Goal: Task Accomplishment & Management: Complete application form

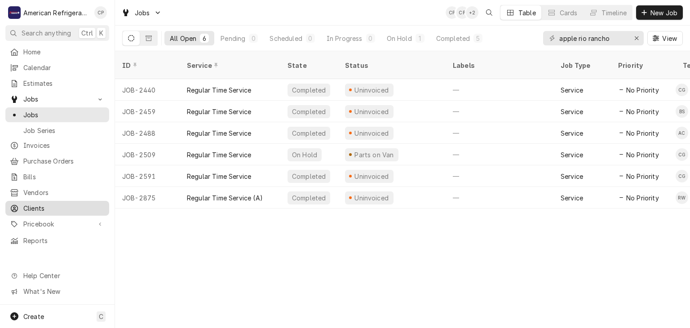
click at [49, 205] on span "Clients" at bounding box center [63, 207] width 81 height 9
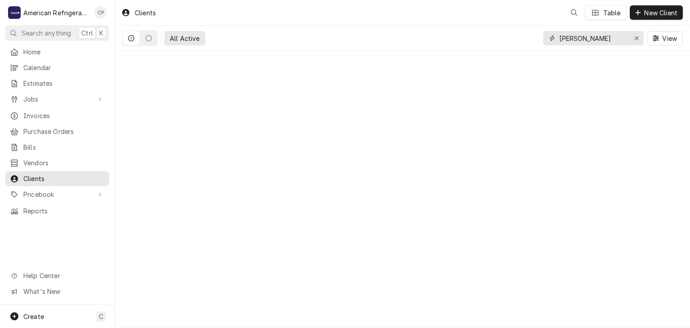
click at [631, 39] on button "Erase input" at bounding box center [636, 38] width 14 height 14
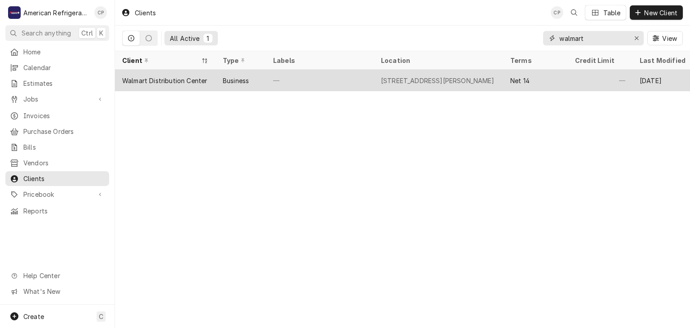
type input "walmart"
click at [265, 76] on div "Business" at bounding box center [240, 81] width 50 height 22
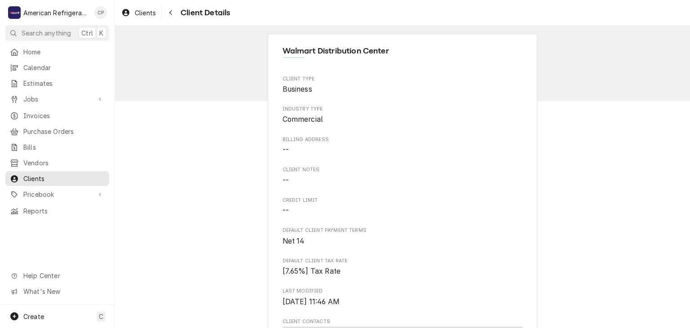
click at [220, 119] on div "Walmart Distribution Center Client Type Business Industry Type Commercial Billi…" at bounding box center [402, 323] width 575 height 595
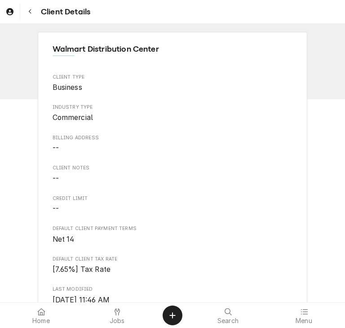
click at [227, 84] on span "Business" at bounding box center [173, 87] width 240 height 11
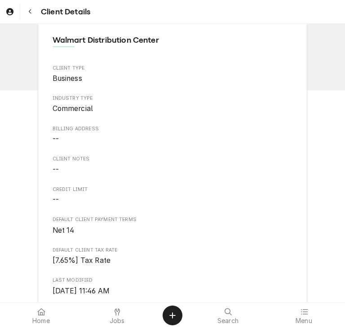
click at [283, 148] on div "Client Type Business Industry Type Commercial Billing Address -- Client Notes -…" at bounding box center [173, 264] width 240 height 399
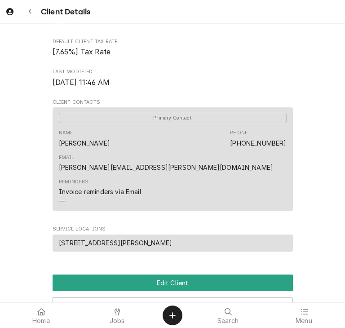
scroll to position [224, 0]
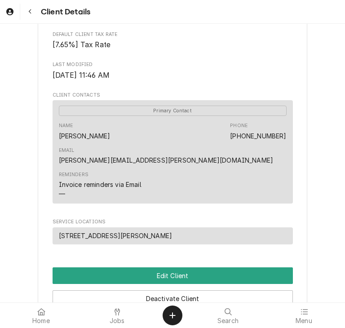
click at [242, 156] on link "[PERSON_NAME][EMAIL_ADDRESS][PERSON_NAME][DOMAIN_NAME]" at bounding box center [166, 160] width 215 height 8
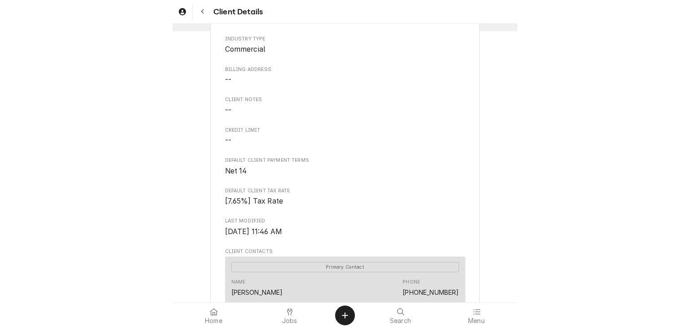
scroll to position [241, 0]
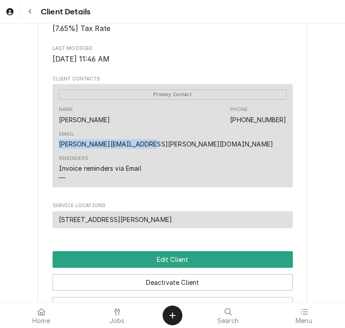
drag, startPoint x: 197, startPoint y: 119, endPoint x: 285, endPoint y: 123, distance: 88.1
click at [285, 123] on div "Name Steve Sanchez Phone (505) 866-8653 Email steve.sanchez@walmart.com" at bounding box center [173, 127] width 228 height 49
copy link "[PERSON_NAME][EMAIL_ADDRESS][PERSON_NAME][DOMAIN_NAME]"
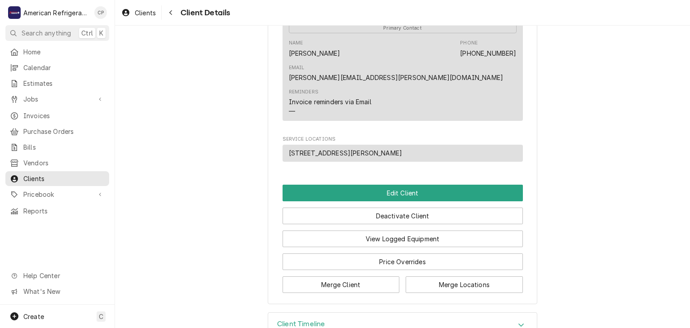
scroll to position [117, 0]
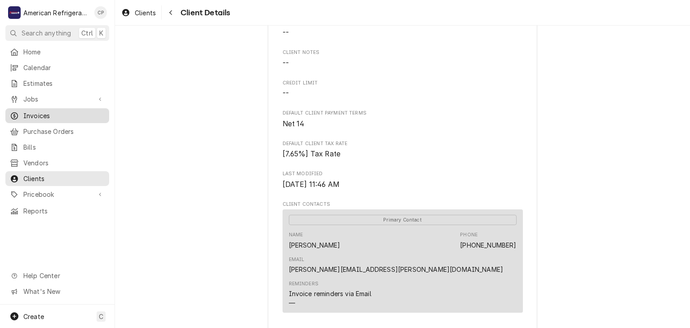
click at [61, 111] on span "Invoices" at bounding box center [63, 115] width 81 height 9
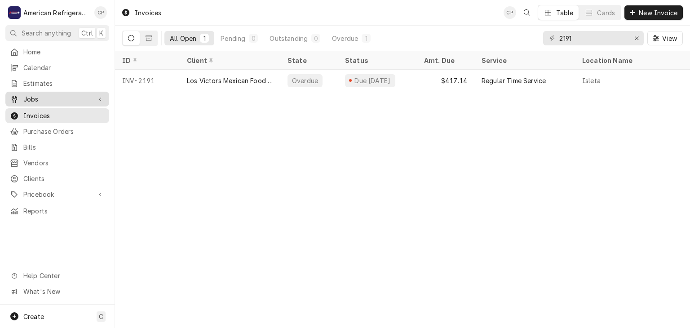
drag, startPoint x: 42, startPoint y: 93, endPoint x: 44, endPoint y: 99, distance: 5.7
click at [42, 94] on span "Jobs" at bounding box center [57, 98] width 68 height 9
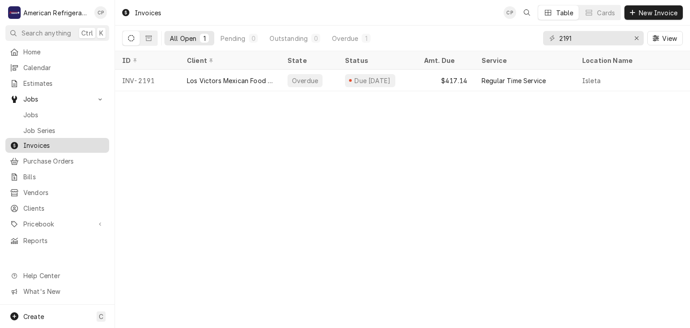
click at [65, 141] on span "Invoices" at bounding box center [63, 145] width 81 height 9
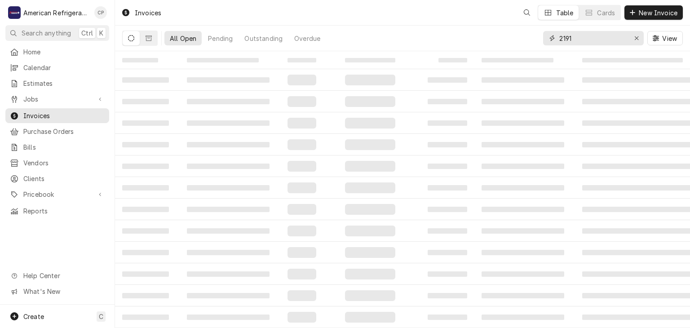
click at [598, 40] on input "2191" at bounding box center [592, 38] width 67 height 14
type input "walmart"
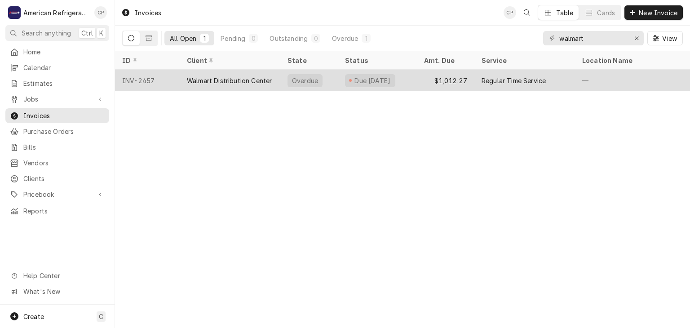
click at [240, 77] on div "Walmart Distribution Center" at bounding box center [229, 80] width 85 height 9
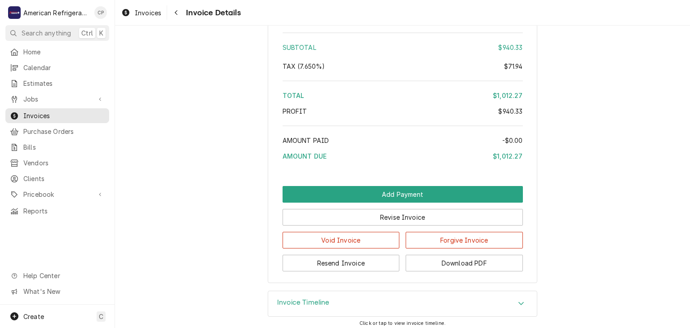
scroll to position [1433, 0]
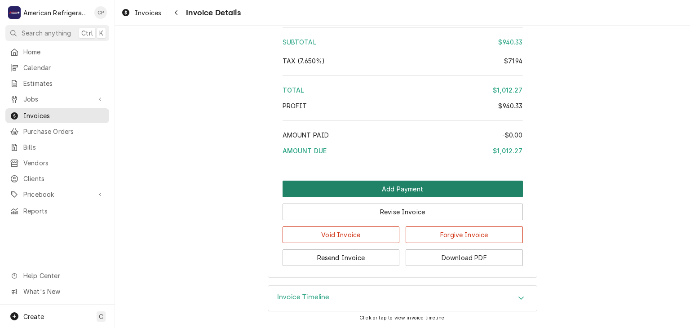
click at [387, 194] on button "Add Payment" at bounding box center [402, 188] width 240 height 17
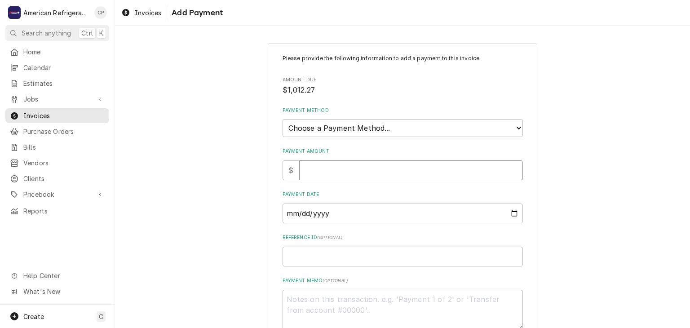
click at [361, 163] on input "Payment Amount" at bounding box center [411, 170] width 224 height 20
type textarea "x"
type input "1"
type textarea "x"
type input "10"
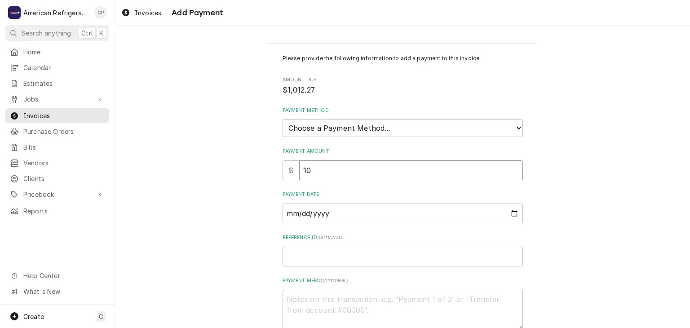
type textarea "x"
type input "101"
type textarea "x"
type input "1012"
type textarea "x"
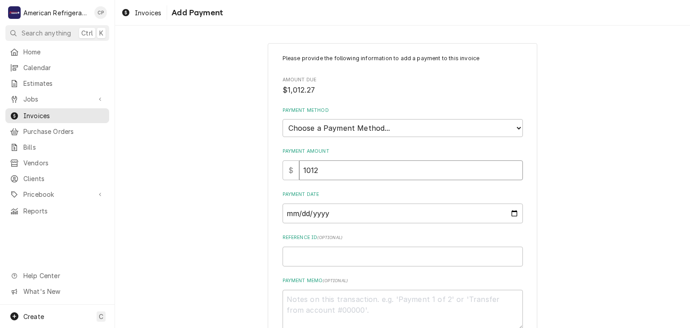
type input "1012.2"
type textarea "x"
type input "1012.27"
click at [356, 131] on select "Choose a Payment Method... Cash Check Credit/Debit Card ACH/eCheck Other" at bounding box center [402, 128] width 240 height 18
select select "2"
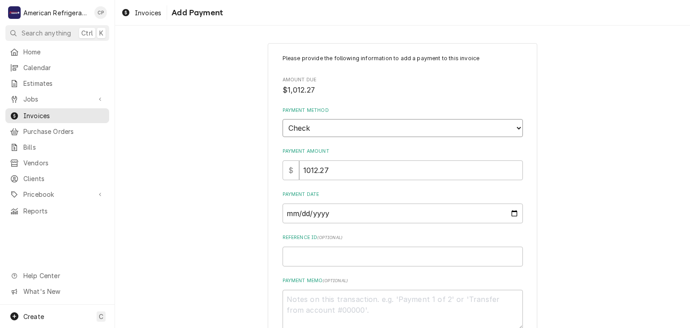
click at [282, 119] on select "Choose a Payment Method... Cash Check Credit/Debit Card ACH/eCheck Other" at bounding box center [402, 128] width 240 height 18
type textarea "x"
click at [344, 132] on select "Choose a Payment Method... Cash Check Credit/Debit Card ACH/eCheck Other" at bounding box center [402, 128] width 240 height 18
select select "3"
click at [282, 119] on select "Choose a Payment Method... Cash Check Credit/Debit Card ACH/eCheck Other" at bounding box center [402, 128] width 240 height 18
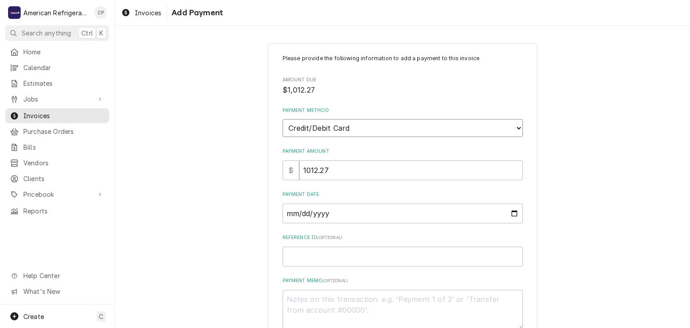
type textarea "x"
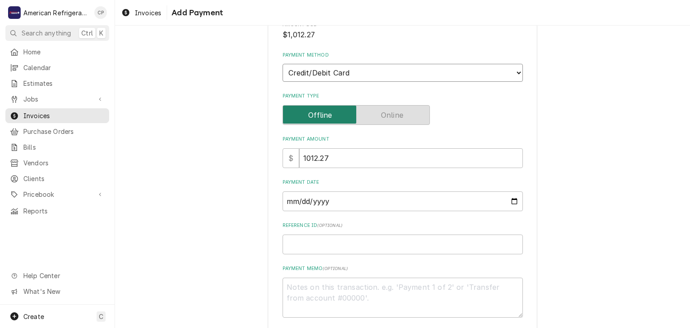
scroll to position [75, 0]
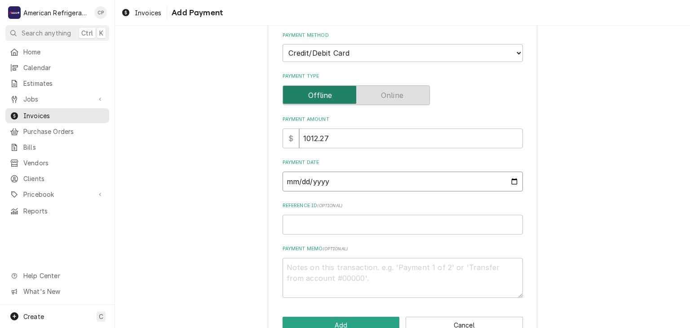
click at [514, 183] on input "Payment Date" at bounding box center [402, 181] width 240 height 20
type input "2025-09-09"
type textarea "x"
click at [514, 177] on input "2025-09-09" at bounding box center [402, 181] width 240 height 20
type input "2025-09-02"
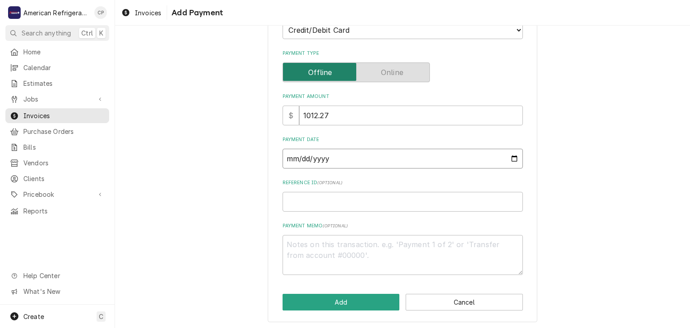
scroll to position [99, 0]
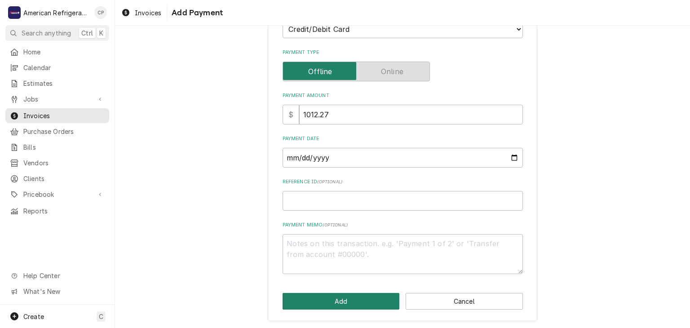
click at [340, 302] on button "Add" at bounding box center [340, 301] width 117 height 17
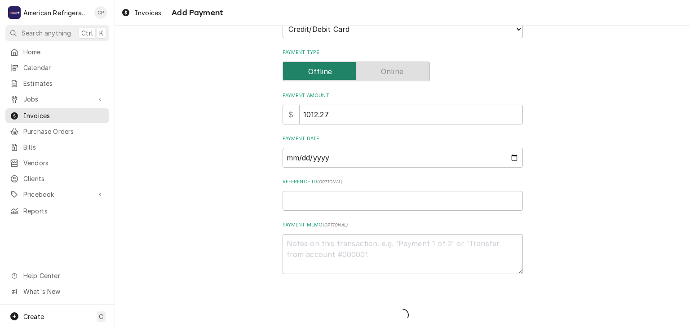
type textarea "x"
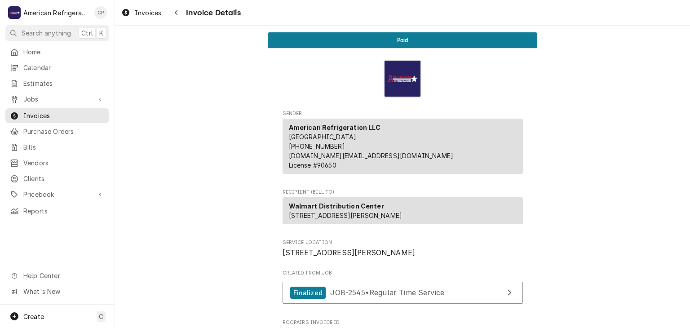
click at [78, 104] on div "Home Calendar Estimates Jobs Jobs Job Series Invoices Purchase Orders Bills Ven…" at bounding box center [57, 131] width 114 height 174
click at [78, 111] on span "Invoices" at bounding box center [63, 115] width 81 height 9
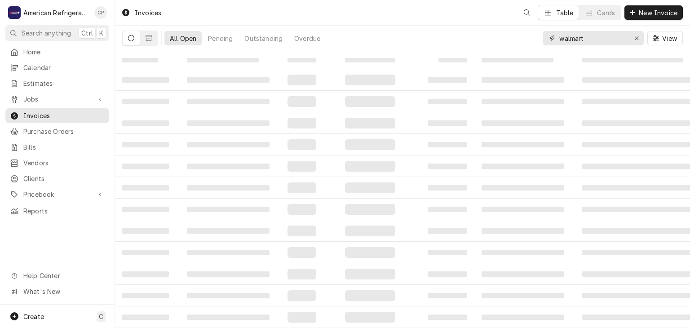
click at [589, 42] on input "walmart" at bounding box center [592, 38] width 67 height 14
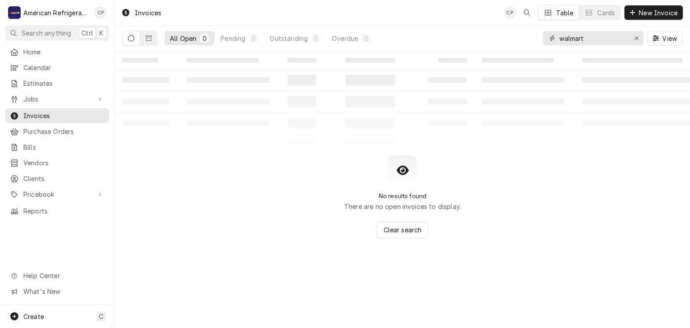
type input "p"
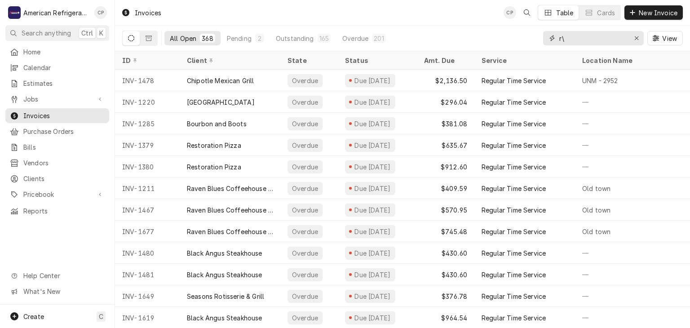
type input "r"
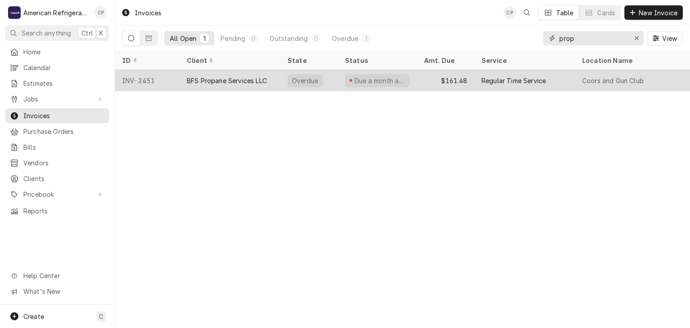
type input "prop"
click at [202, 81] on div "BFS Propane Services LLC" at bounding box center [227, 80] width 80 height 9
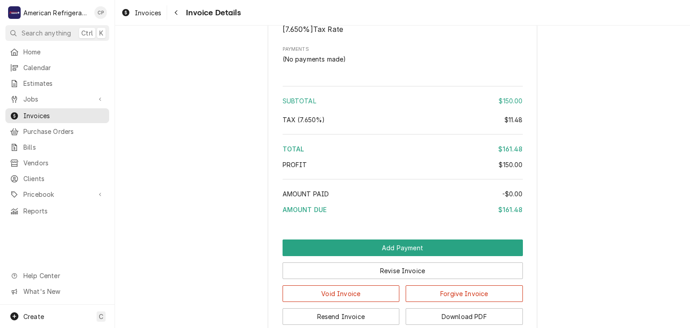
scroll to position [1000, 0]
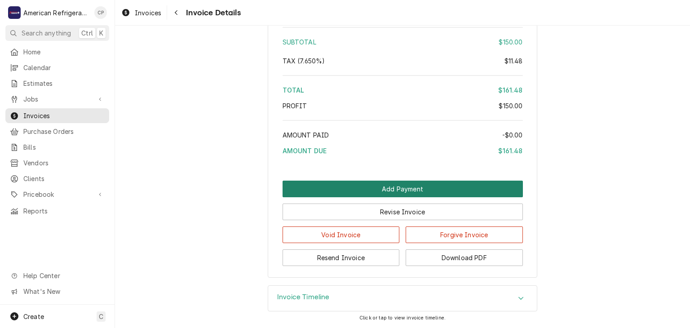
click at [387, 194] on button "Add Payment" at bounding box center [402, 188] width 240 height 17
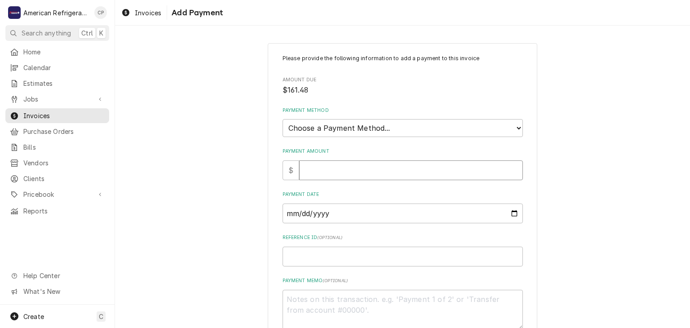
click at [367, 174] on input "Payment Amount" at bounding box center [411, 170] width 224 height 20
type textarea "x"
type input "1"
type textarea "x"
type input "16"
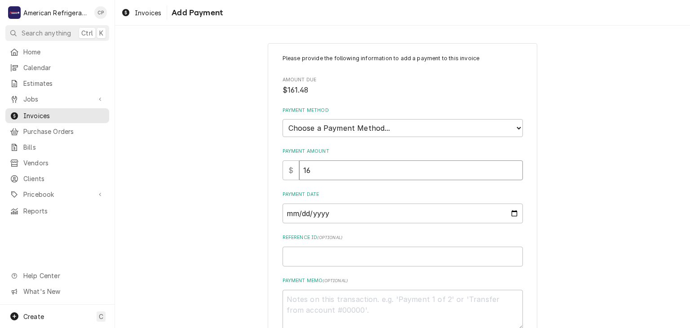
type textarea "x"
type input "161"
type textarea "x"
type input "161.4"
type textarea "x"
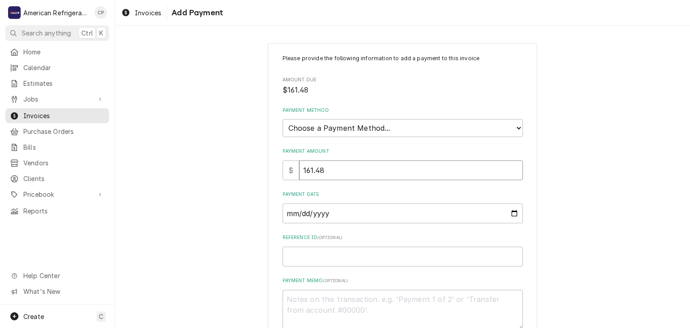
type input "161.48"
click at [449, 123] on select "Choose a Payment Method... Cash Check Credit/Debit Card ACH/eCheck Other" at bounding box center [402, 128] width 240 height 18
select select "3"
click at [282, 119] on select "Choose a Payment Method... Cash Check Credit/Debit Card ACH/eCheck Other" at bounding box center [402, 128] width 240 height 18
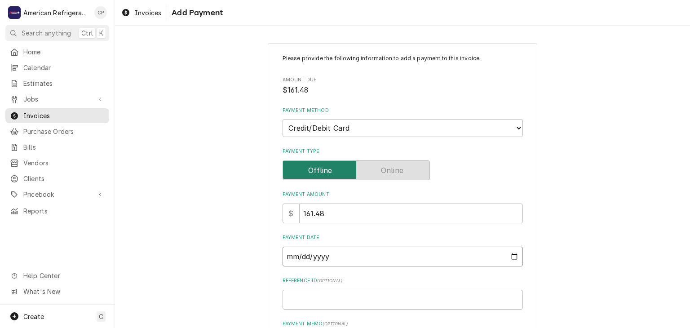
click at [515, 255] on input "Payment Date" at bounding box center [402, 256] width 240 height 20
type textarea "x"
type input "2025-08-10"
type textarea "x"
type input "2025-08-13"
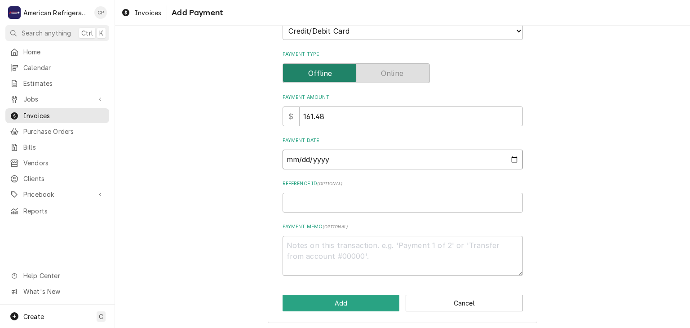
scroll to position [99, 0]
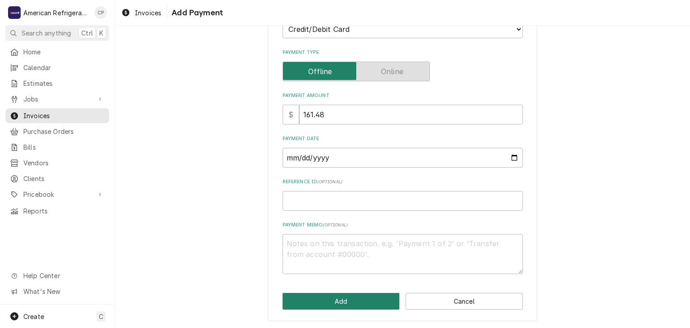
click at [340, 295] on button "Add" at bounding box center [340, 301] width 117 height 17
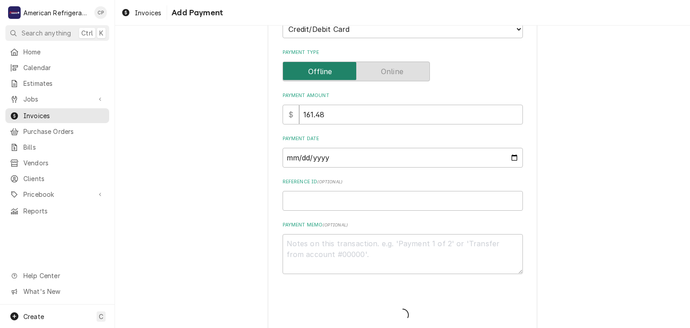
type textarea "x"
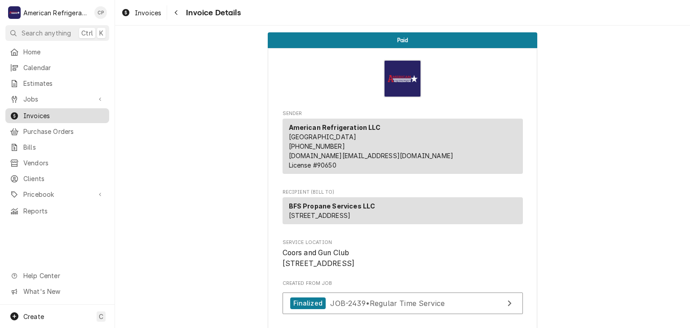
click at [89, 114] on span "Invoices" at bounding box center [63, 115] width 81 height 9
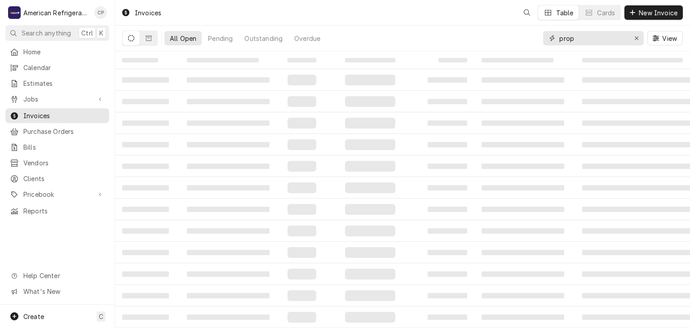
click at [598, 38] on input "prop" at bounding box center [592, 38] width 67 height 14
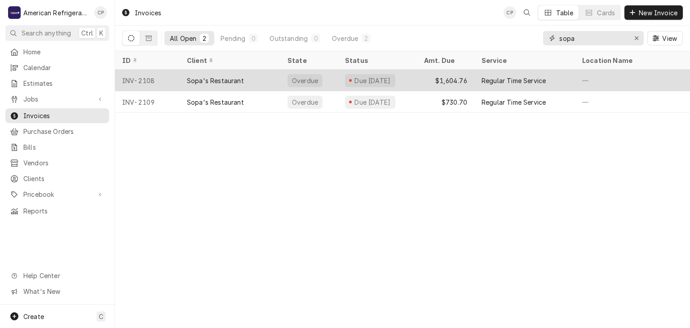
type input "sopa"
click at [215, 81] on div "Sopa's Restaurant" at bounding box center [215, 80] width 57 height 9
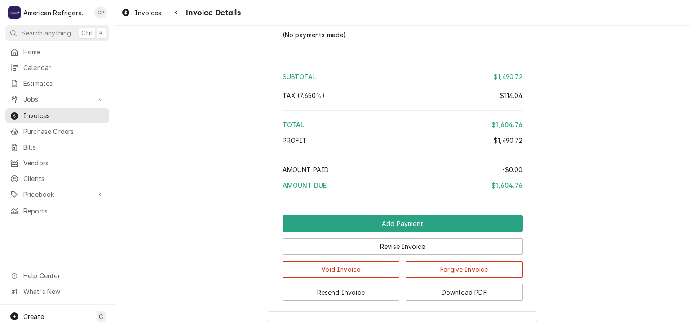
scroll to position [1647, 0]
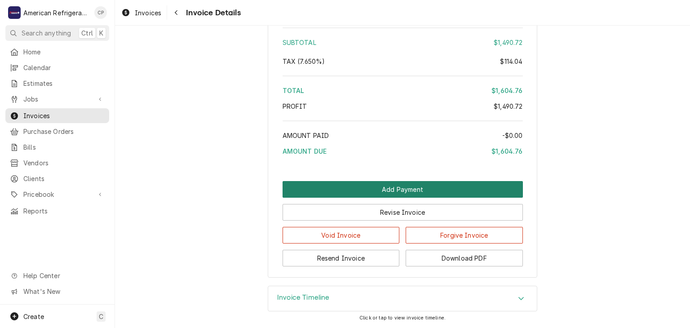
click at [361, 190] on button "Add Payment" at bounding box center [402, 189] width 240 height 17
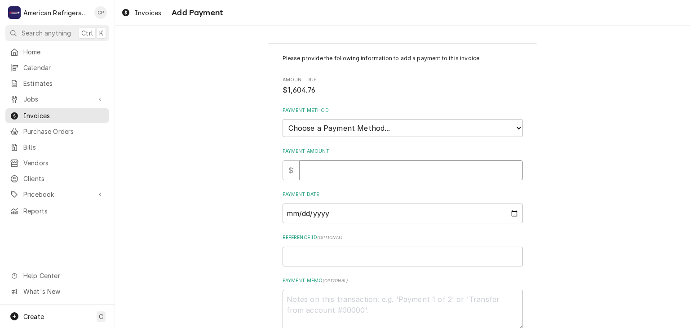
click at [348, 173] on input "Payment Amount" at bounding box center [411, 170] width 224 height 20
type textarea "x"
type input "1"
type textarea "x"
type input "16"
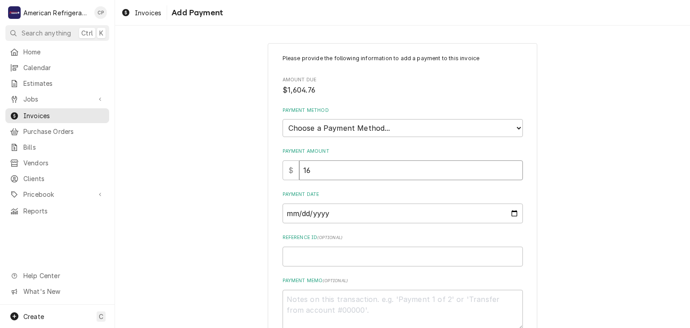
type textarea "x"
type input "160"
type textarea "x"
type input "1604"
type textarea "x"
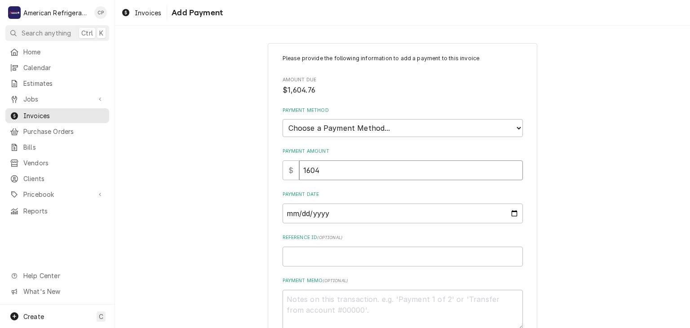
type input "1604.7"
type textarea "x"
type input "1604.76"
click at [348, 127] on select "Choose a Payment Method... Cash Check Credit/Debit Card ACH/eCheck Other" at bounding box center [402, 128] width 240 height 18
select select "3"
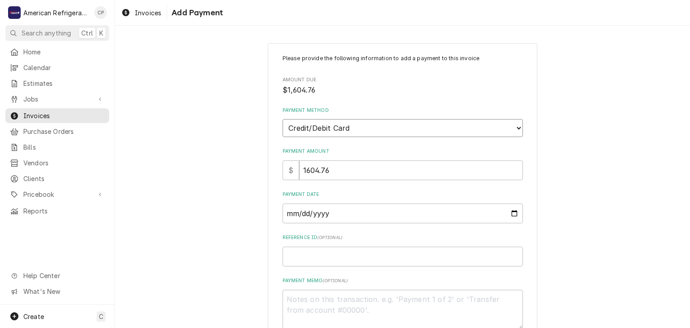
click at [282, 119] on select "Choose a Payment Method... Cash Check Credit/Debit Card ACH/eCheck Other" at bounding box center [402, 128] width 240 height 18
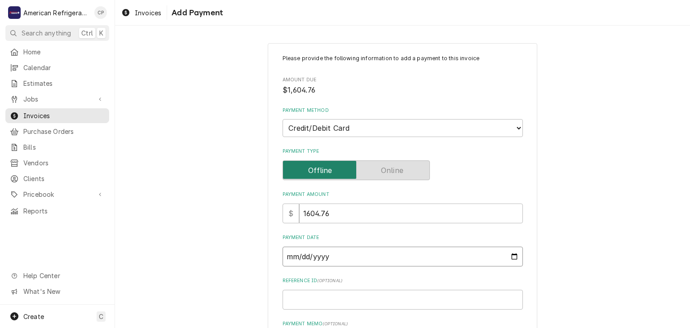
click at [514, 257] on input "Payment Date" at bounding box center [402, 256] width 240 height 20
type textarea "x"
type input "2025-08-13"
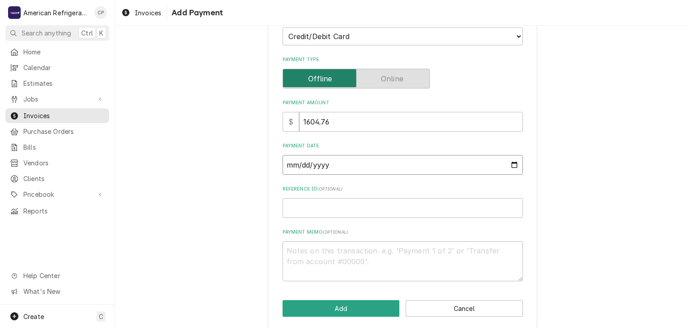
scroll to position [99, 0]
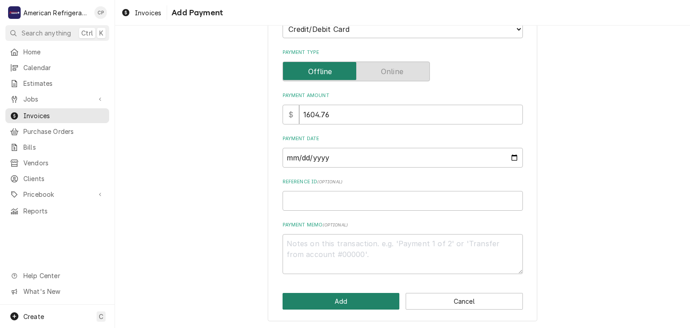
click at [335, 293] on button "Add" at bounding box center [340, 301] width 117 height 17
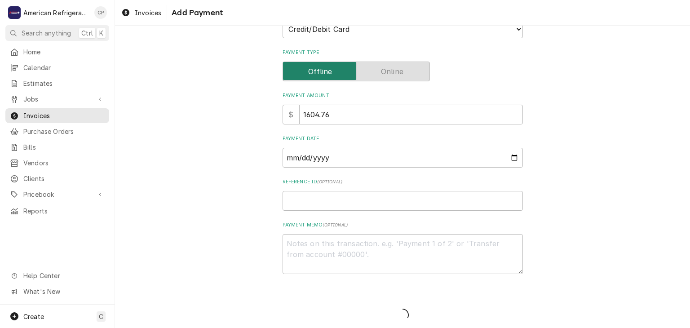
type textarea "x"
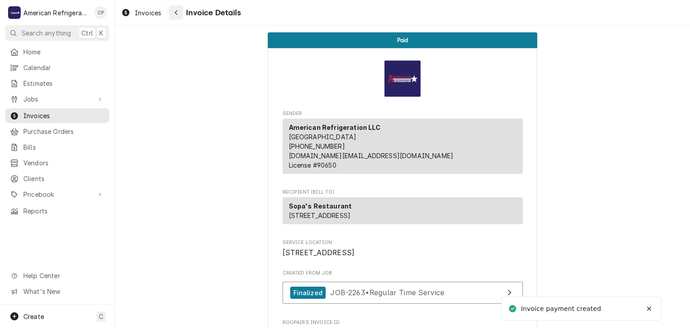
click at [173, 18] on button "Navigate back" at bounding box center [176, 12] width 14 height 14
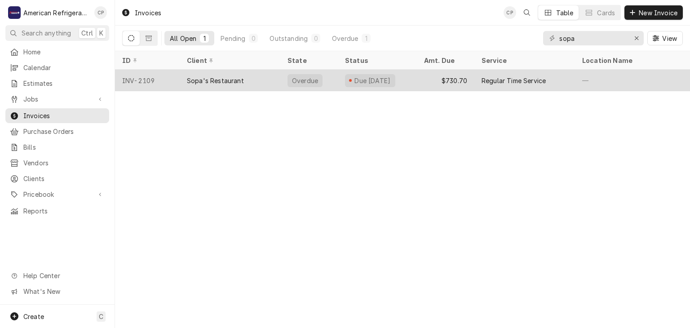
click at [218, 82] on div "Sopa's Restaurant" at bounding box center [215, 80] width 57 height 9
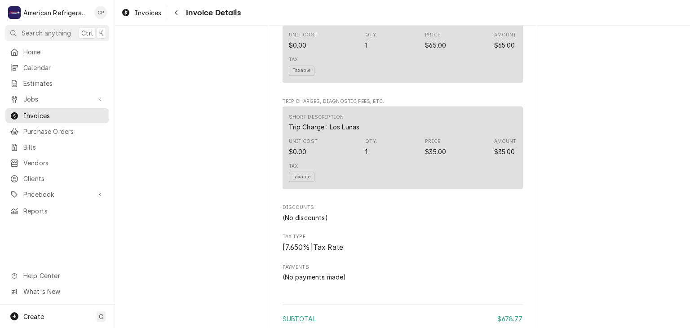
scroll to position [1288, 0]
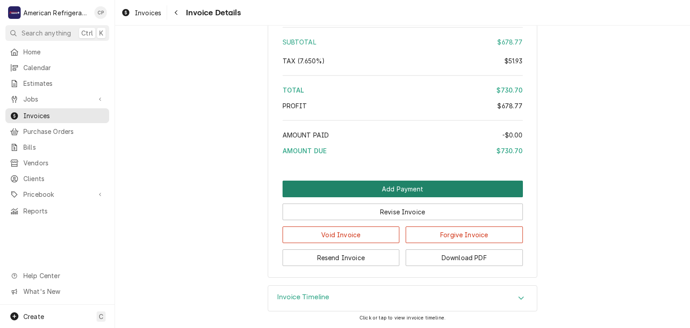
click at [352, 192] on button "Add Payment" at bounding box center [402, 188] width 240 height 17
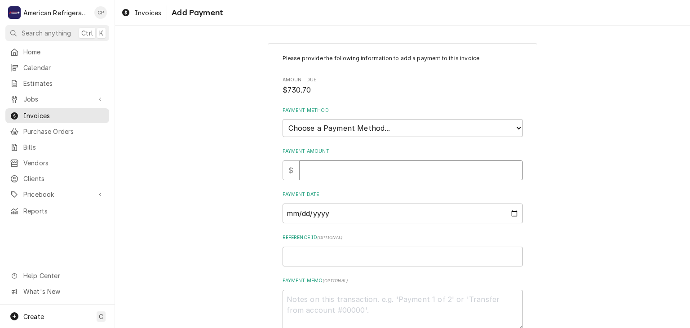
click at [348, 176] on input "Payment Amount" at bounding box center [411, 170] width 224 height 20
type textarea "x"
type input "7"
type textarea "x"
type input "73"
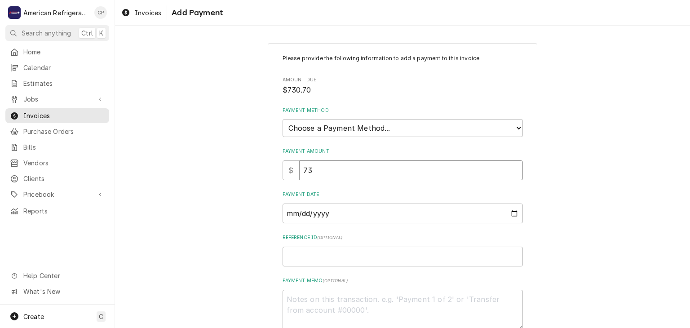
type textarea "x"
type input "730"
type textarea "x"
type input "730.7"
type textarea "x"
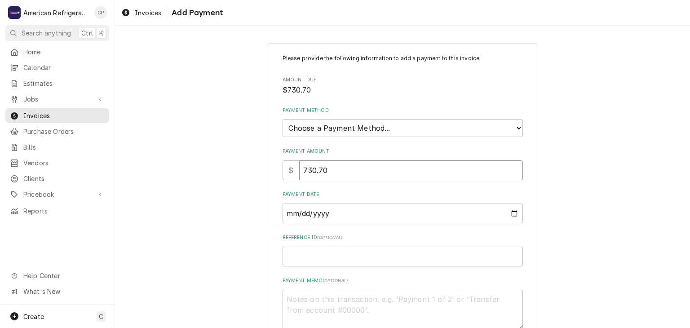
type input "730.70"
click at [357, 129] on select "Choose a Payment Method... Cash Check Credit/Debit Card ACH/eCheck Other" at bounding box center [402, 128] width 240 height 18
select select "3"
click at [282, 119] on select "Choose a Payment Method... Cash Check Credit/Debit Card ACH/eCheck Other" at bounding box center [402, 128] width 240 height 18
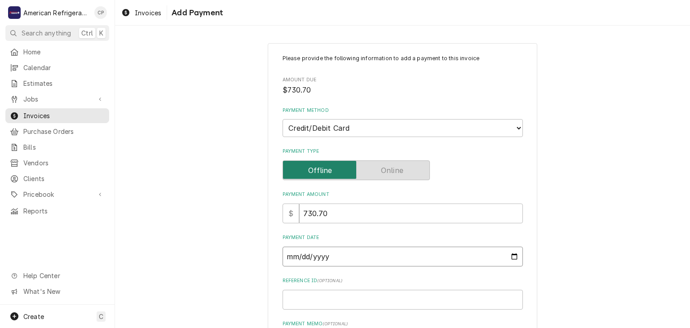
click at [511, 258] on input "Payment Date" at bounding box center [402, 256] width 240 height 20
type textarea "x"
type input "2025-08-13"
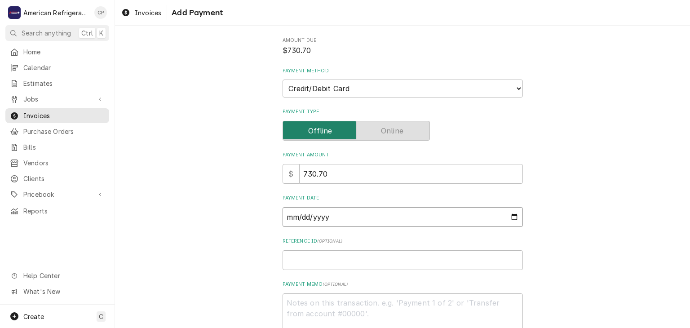
scroll to position [99, 0]
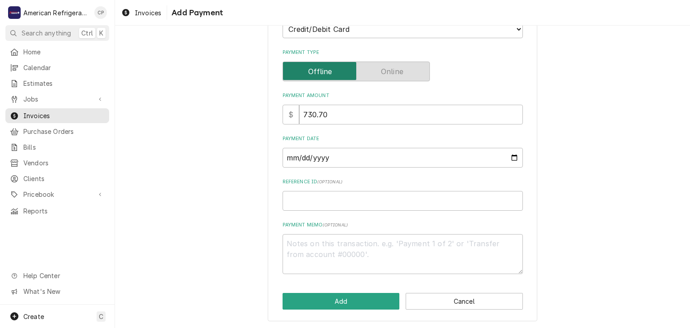
click at [340, 290] on div "Please provide the following information to add a payment to this invoice Amoun…" at bounding box center [402, 132] width 269 height 377
click at [339, 297] on button "Add" at bounding box center [340, 301] width 117 height 17
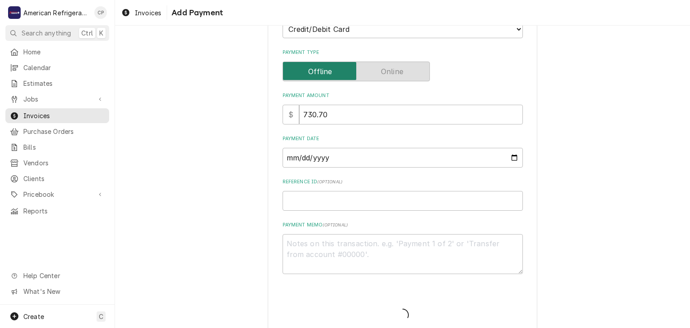
type textarea "x"
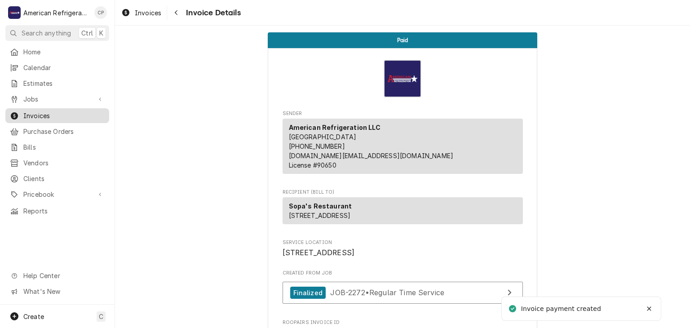
click at [54, 116] on span "Invoices" at bounding box center [63, 115] width 81 height 9
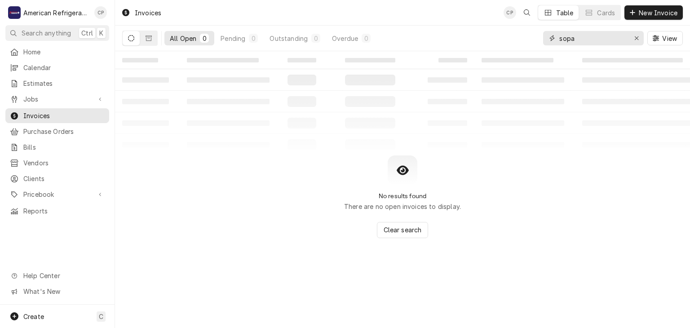
click at [585, 39] on input "sopa" at bounding box center [592, 38] width 67 height 14
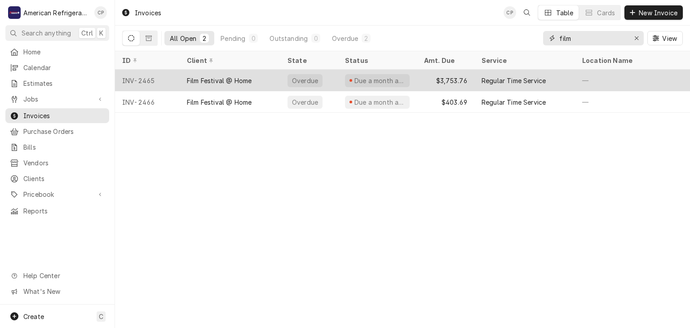
type input "film"
click at [216, 77] on div "Film Festival @ Home" at bounding box center [219, 80] width 65 height 9
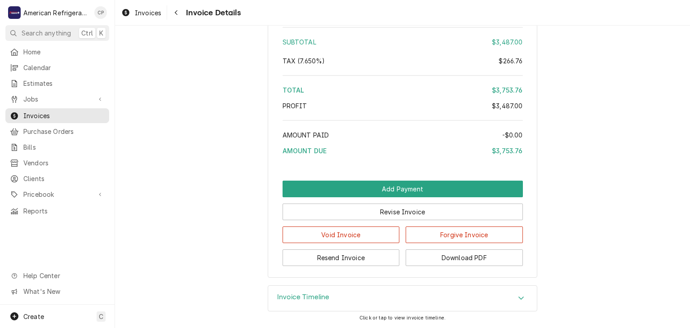
scroll to position [2257, 0]
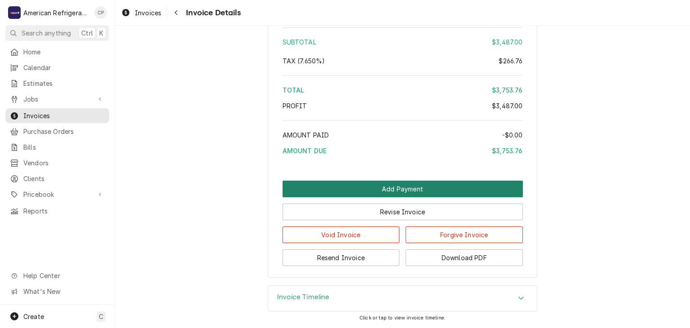
click at [426, 187] on button "Add Payment" at bounding box center [402, 188] width 240 height 17
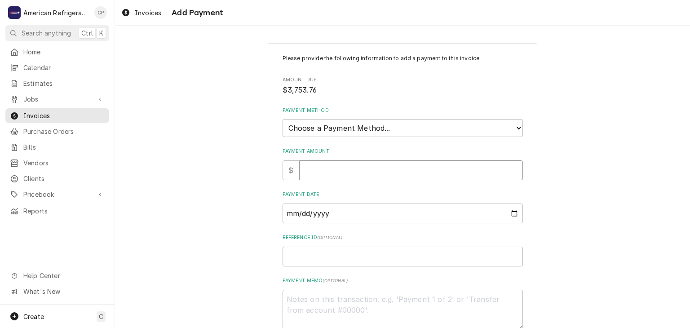
click at [406, 163] on input "Payment Amount" at bounding box center [411, 170] width 224 height 20
type textarea "x"
type input "3"
type textarea "x"
type input "37"
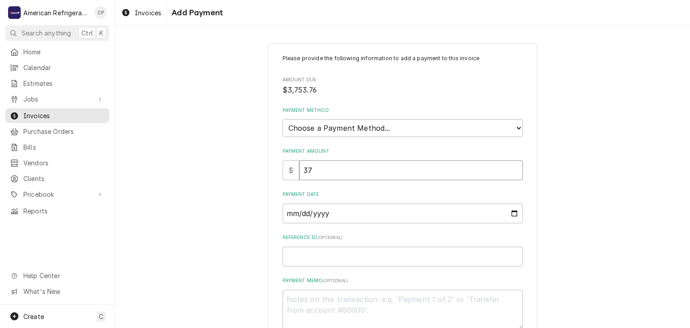
type textarea "x"
type input "375"
type textarea "x"
type input "3753"
type textarea "x"
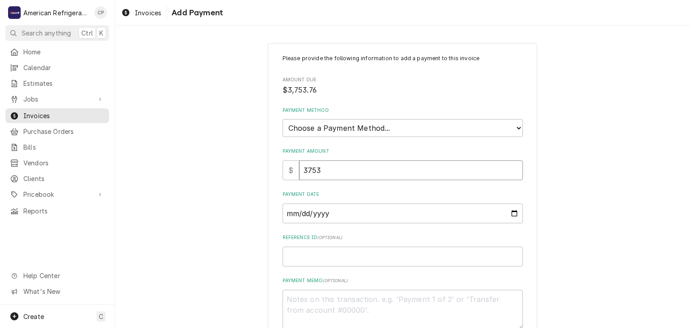
type input "3753.7"
type textarea "x"
type input "3753.76"
click at [398, 130] on select "Choose a Payment Method... Cash Check Credit/Debit Card ACH/eCheck Other" at bounding box center [402, 128] width 240 height 18
select select "3"
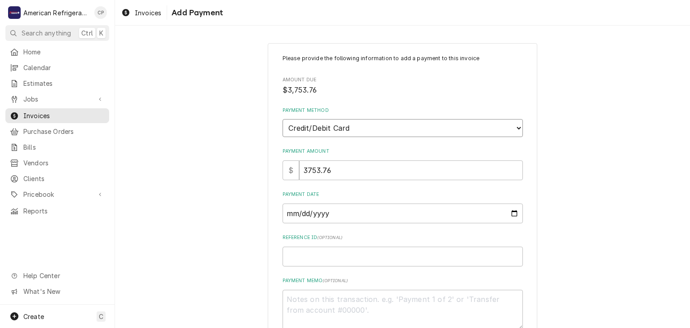
click at [282, 119] on select "Choose a Payment Method... Cash Check Credit/Debit Card ACH/eCheck Other" at bounding box center [402, 128] width 240 height 18
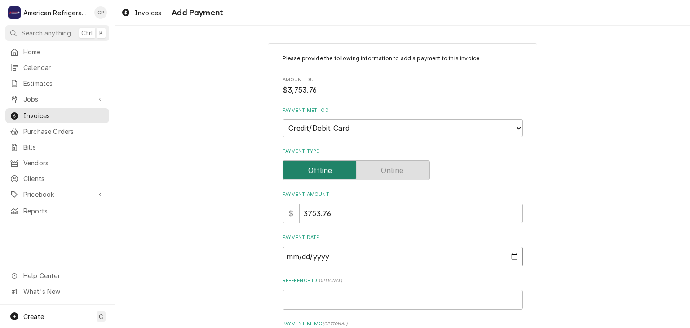
click at [511, 255] on input "Payment Date" at bounding box center [402, 256] width 240 height 20
type textarea "x"
type input "2025-08-10"
type textarea "x"
type input "2025-08-13"
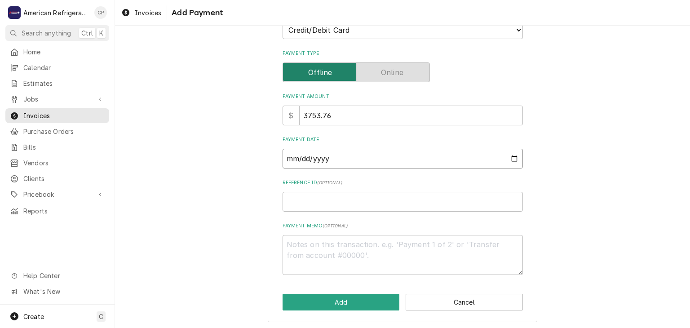
scroll to position [99, 0]
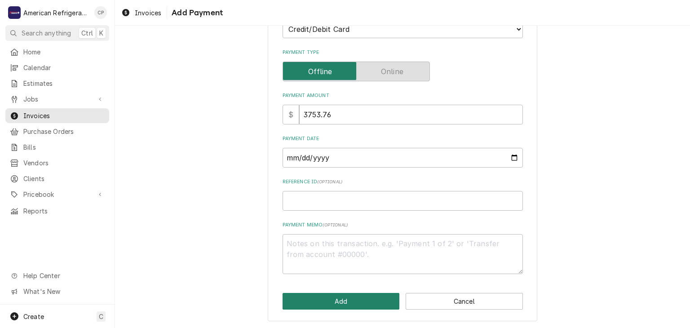
click at [345, 303] on button "Add" at bounding box center [340, 301] width 117 height 17
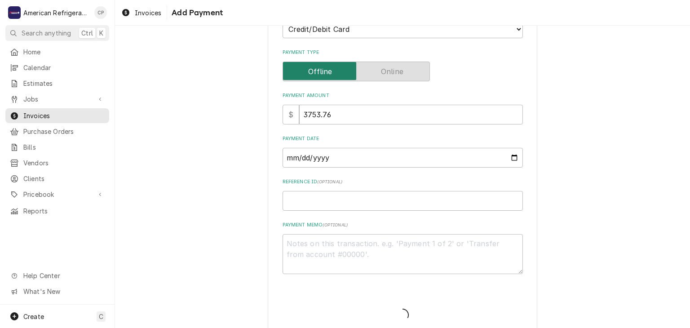
type textarea "x"
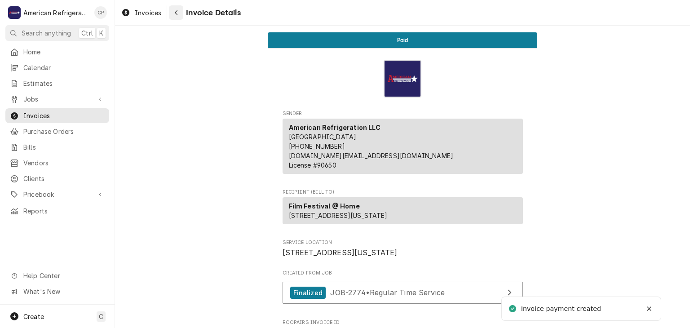
click at [179, 17] on div "Navigate back" at bounding box center [175, 12] width 9 height 9
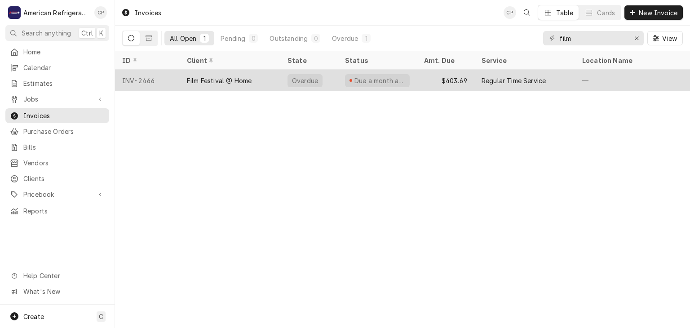
click at [210, 78] on div "Film Festival @ Home" at bounding box center [219, 80] width 65 height 9
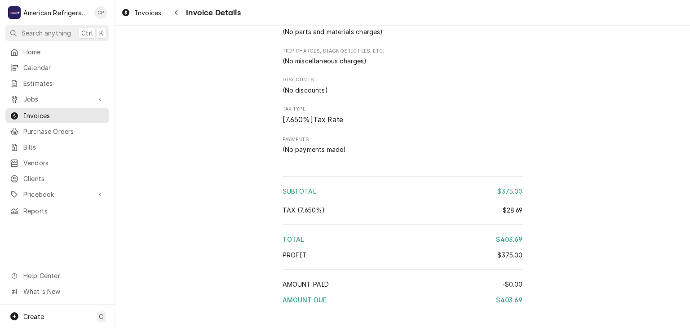
scroll to position [958, 0]
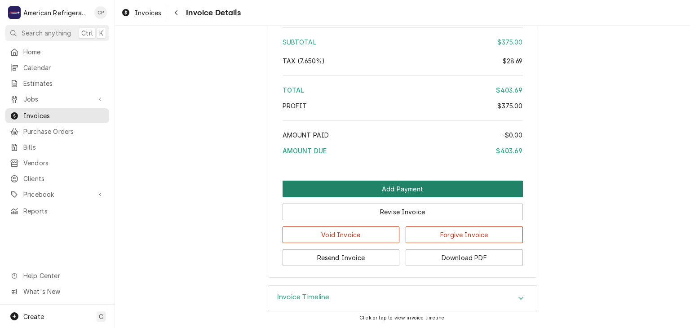
click at [383, 189] on button "Add Payment" at bounding box center [402, 188] width 240 height 17
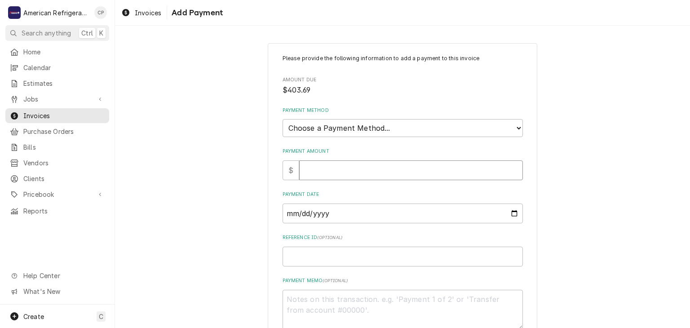
click at [359, 175] on input "Payment Amount" at bounding box center [411, 170] width 224 height 20
type textarea "x"
type input "4"
type textarea "x"
type input "40"
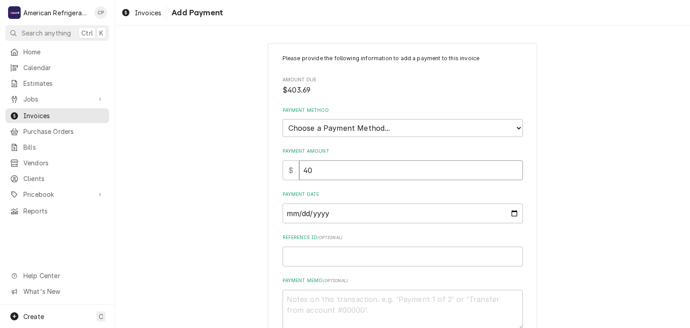
type textarea "x"
type input "403"
type textarea "x"
type input "403.6"
type textarea "x"
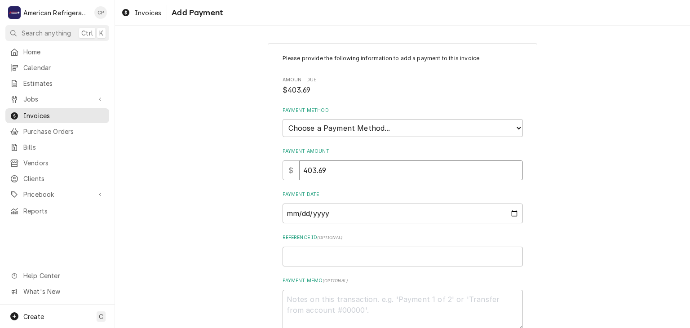
type input "403.69"
click at [365, 134] on select "Choose a Payment Method... Cash Check Credit/Debit Card ACH/eCheck Other" at bounding box center [402, 128] width 240 height 18
select select "2"
click at [282, 119] on select "Choose a Payment Method... Cash Check Credit/Debit Card ACH/eCheck Other" at bounding box center [402, 128] width 240 height 18
type textarea "x"
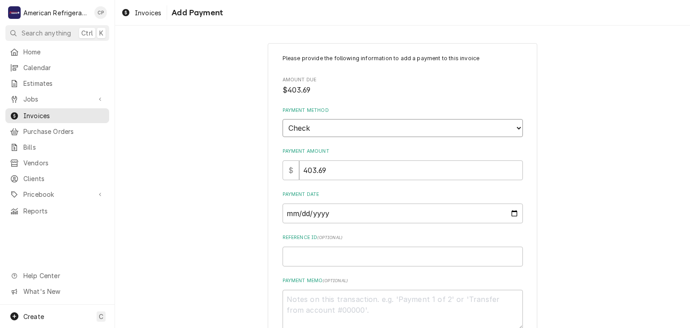
click at [347, 128] on select "Choose a Payment Method... Cash Check Credit/Debit Card ACH/eCheck Other" at bounding box center [402, 128] width 240 height 18
select select "3"
click at [282, 119] on select "Choose a Payment Method... Cash Check Credit/Debit Card ACH/eCheck Other" at bounding box center [402, 128] width 240 height 18
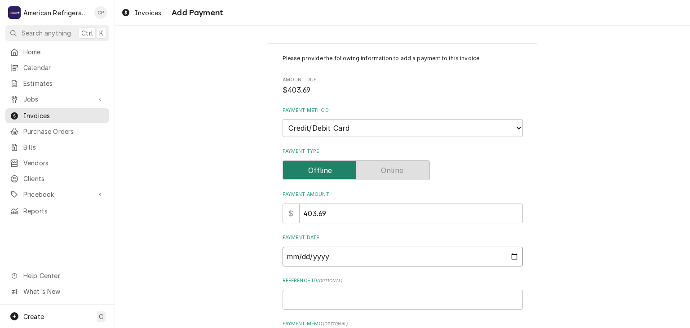
click at [513, 256] on input "Payment Date" at bounding box center [402, 256] width 240 height 20
type textarea "x"
type input "2025-08-10"
type textarea "x"
type input "2025-08-13"
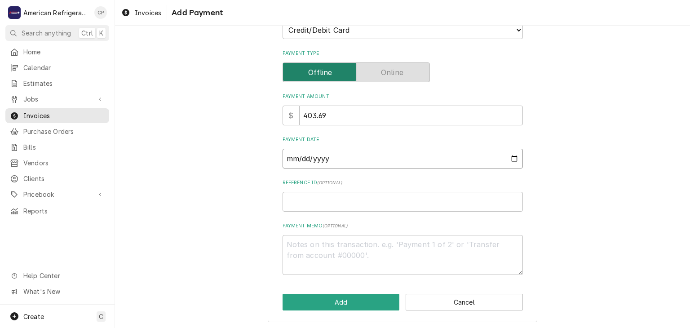
scroll to position [99, 0]
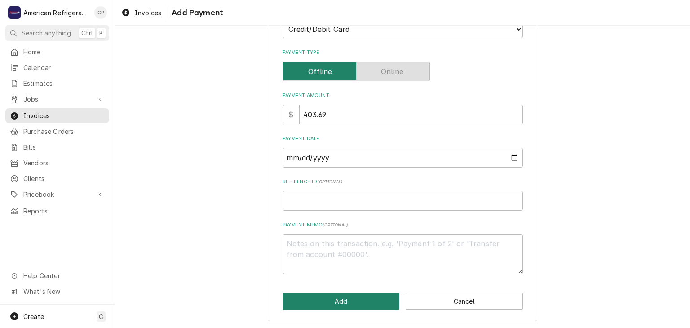
click at [333, 300] on button "Add" at bounding box center [340, 301] width 117 height 17
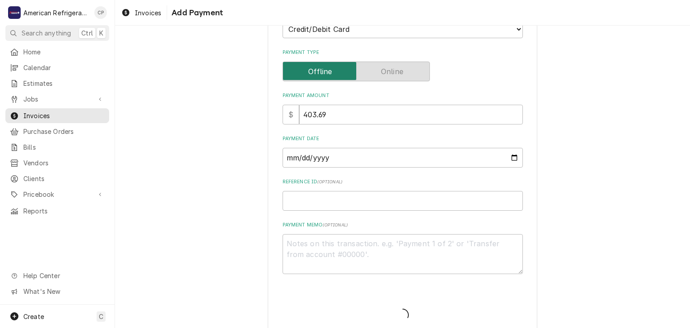
type textarea "x"
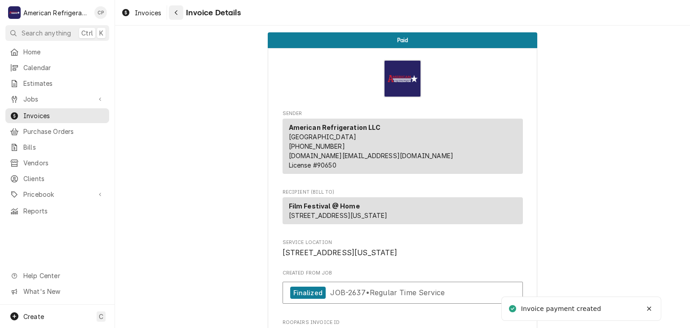
click at [177, 15] on icon "Navigate back" at bounding box center [176, 12] width 4 height 6
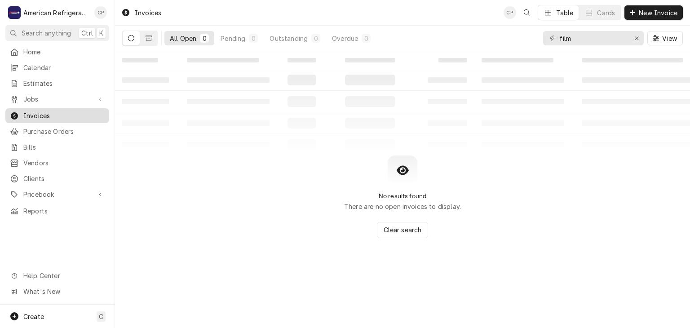
click at [86, 111] on span "Invoices" at bounding box center [63, 115] width 81 height 9
click at [614, 36] on input "film" at bounding box center [592, 38] width 67 height 14
click at [65, 87] on link "Estimates" at bounding box center [57, 83] width 104 height 15
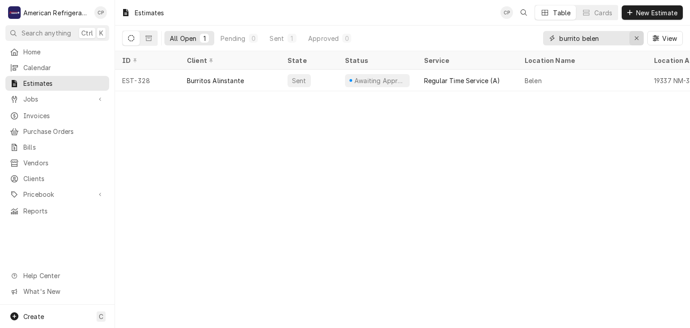
click at [635, 38] on icon "Erase input" at bounding box center [636, 38] width 5 height 6
type input "fredduy"
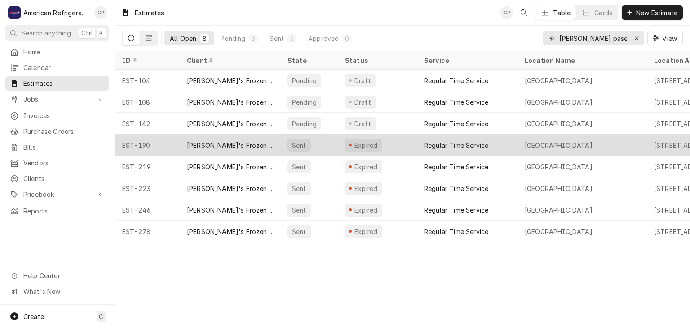
type input "[PERSON_NAME] paseo"
click at [249, 141] on div "Freddy's Frozen Custard & Steakburgers" at bounding box center [230, 145] width 86 height 9
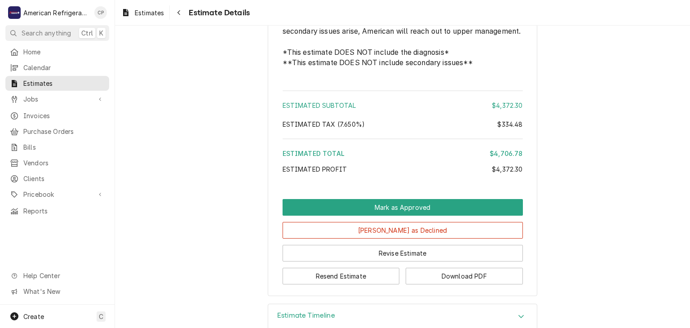
scroll to position [1416, 0]
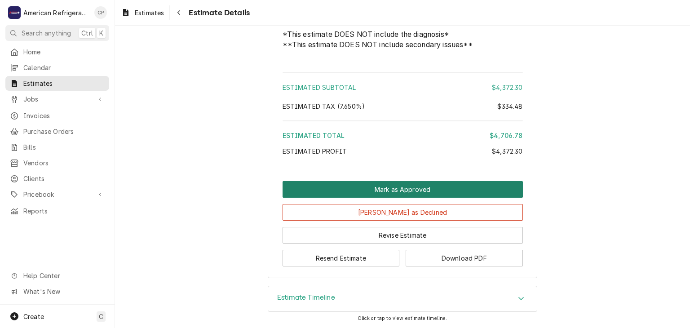
click at [406, 192] on button "Mark as Approved" at bounding box center [402, 189] width 240 height 17
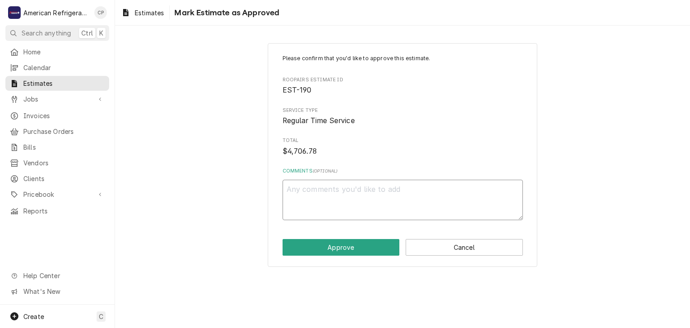
click at [351, 187] on textarea "Comments ( optional )" at bounding box center [402, 200] width 240 height 40
type textarea "x"
type textarea "a"
type textarea "x"
type textarea "ap"
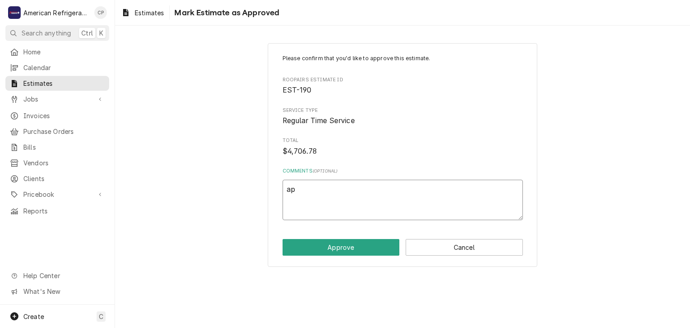
type textarea "x"
type textarea "app"
type textarea "x"
type textarea "appr"
type textarea "x"
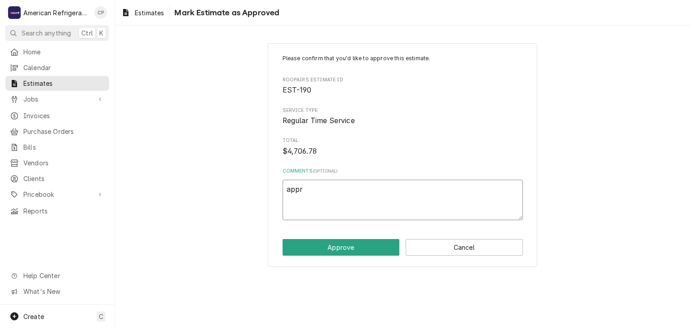
type textarea "appro"
type textarea "x"
type textarea "approv"
type textarea "x"
type textarea "approve"
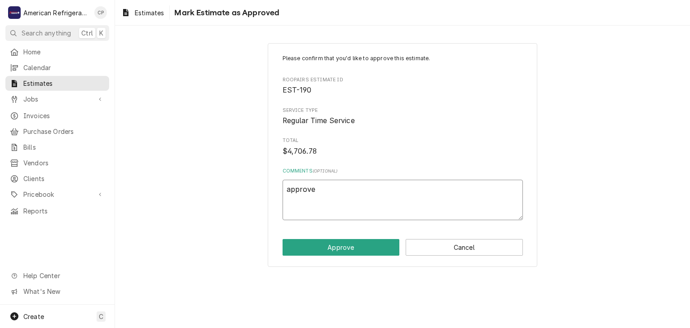
type textarea "x"
type textarea "approved"
click at [282, 239] on button "Approve" at bounding box center [340, 247] width 117 height 17
type textarea "x"
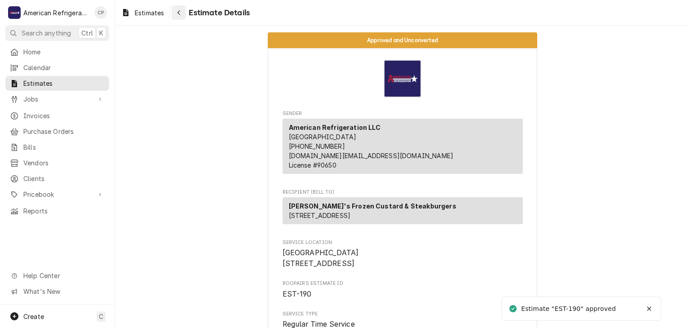
click at [178, 13] on icon "Navigate back" at bounding box center [179, 12] width 4 height 6
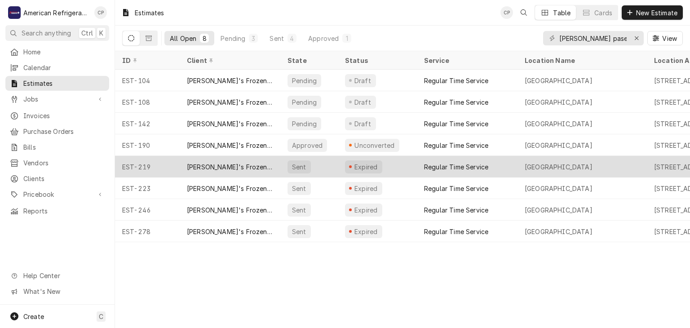
click at [231, 162] on div "[PERSON_NAME]'s Frozen Custard & Steakburgers" at bounding box center [230, 166] width 86 height 9
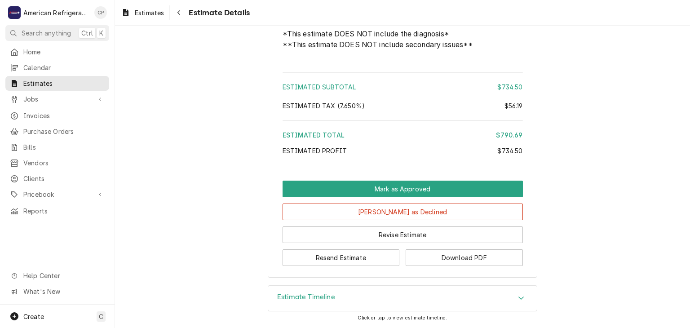
scroll to position [1267, 0]
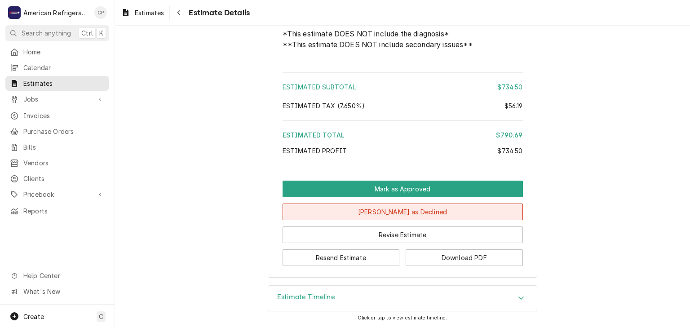
click at [365, 216] on button "[PERSON_NAME] as Declined" at bounding box center [402, 211] width 240 height 17
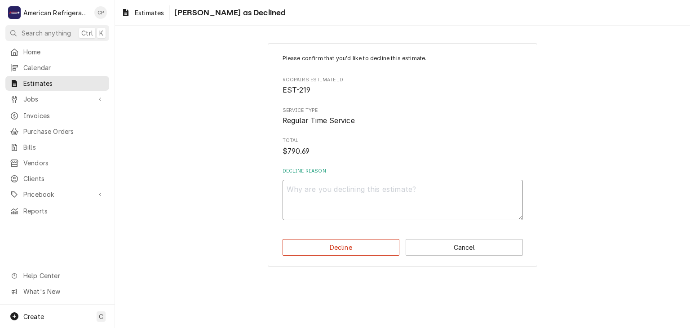
click at [364, 204] on textarea "Decline Reason" at bounding box center [402, 200] width 240 height 40
type textarea "x"
type textarea "c"
type textarea "x"
type textarea "cu"
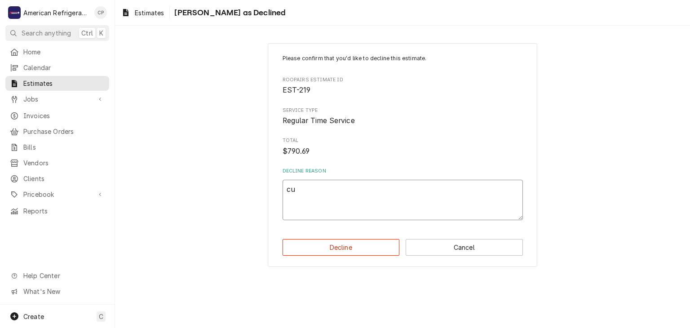
type textarea "x"
type textarea "cus"
type textarea "x"
type textarea "custo"
type textarea "x"
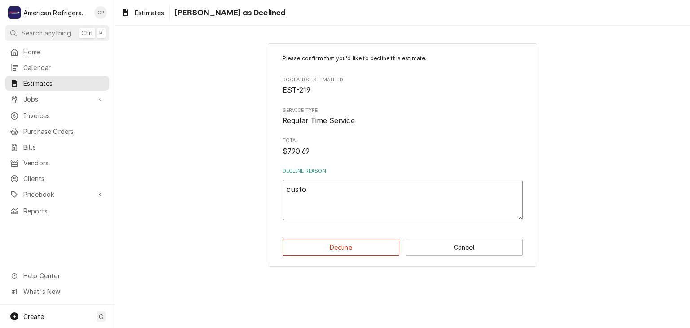
type textarea "custom"
type textarea "x"
type textarea "custome"
type textarea "x"
type textarea "customer"
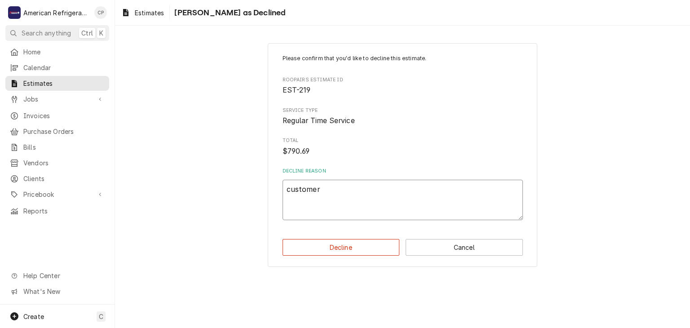
type textarea "x"
type textarea "customer wi"
type textarea "x"
type textarea "customer wil"
type textarea "x"
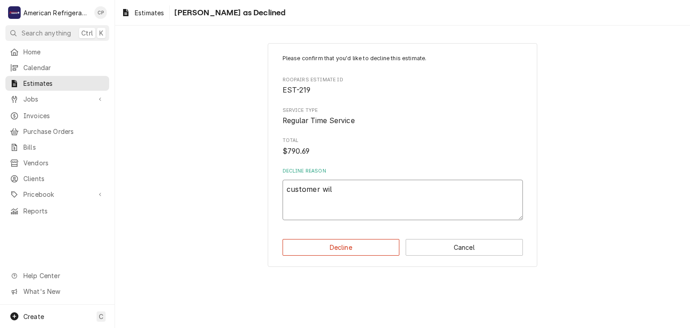
type textarea "customer will"
type textarea "x"
type textarea "customer will"
type textarea "x"
type textarea "customer will r"
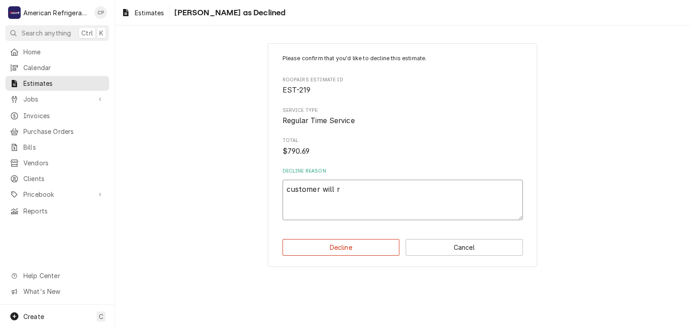
type textarea "x"
type textarea "customer will re"
type textarea "x"
type textarea "customer will rep"
type textarea "x"
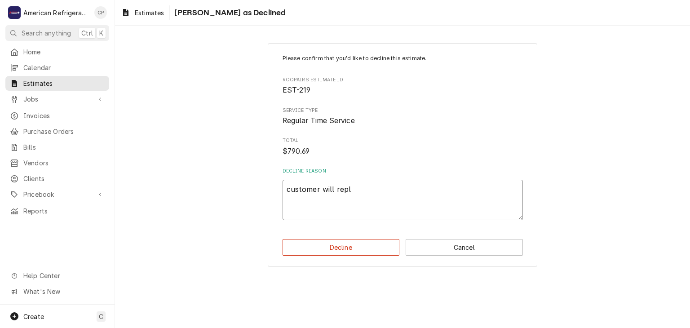
type textarea "customer will repla"
type textarea "x"
type textarea "customer will replac"
type textarea "x"
type textarea "customer will replace"
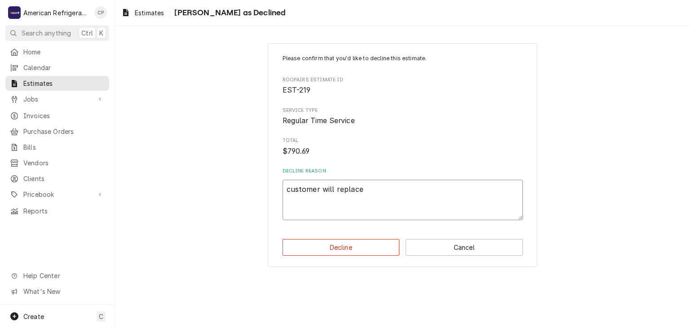
type textarea "x"
type textarea "customer will replace"
type textarea "x"
type textarea "customer will replace u"
type textarea "x"
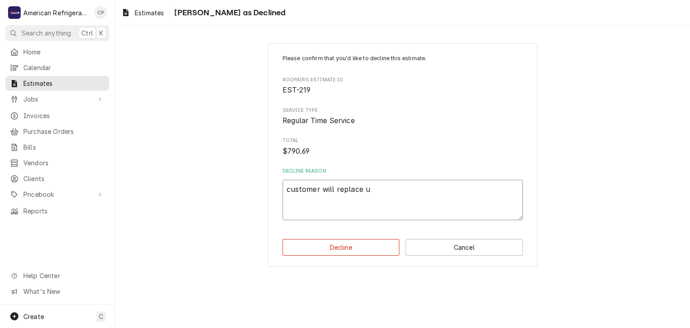
type textarea "customer will replace un"
type textarea "x"
type textarea "customer will replace unit"
type textarea "x"
type textarea "customer will replace unit df"
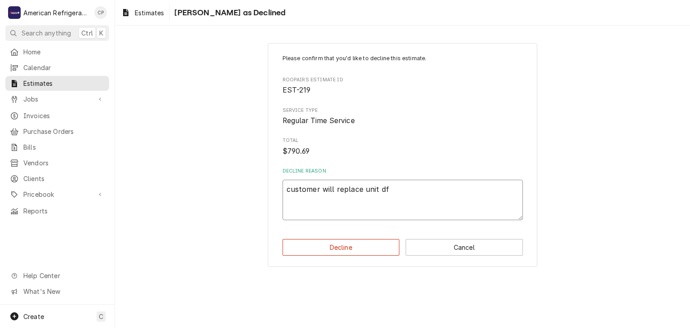
type textarea "x"
type textarea "customer will replace unit dfe"
type textarea "x"
type textarea "customer will replace unit df"
type textarea "x"
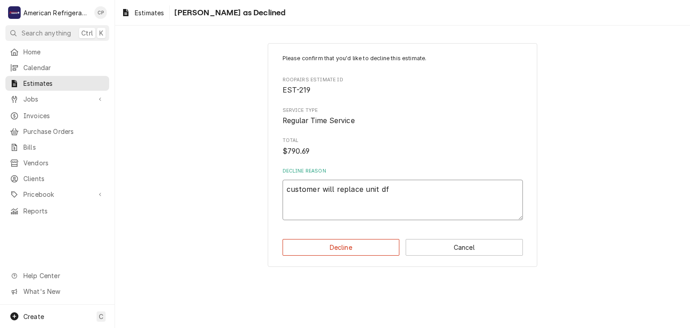
type textarea "customer will replace unit d"
type textarea "x"
type textarea "customer will replace unit du"
type textarea "x"
type textarea "customer will replace unit due"
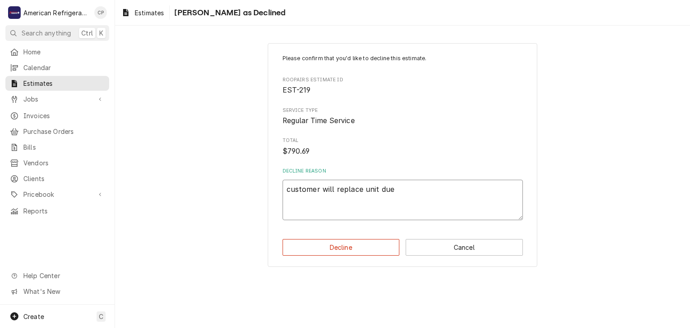
type textarea "x"
type textarea "customer will replace unit due"
type textarea "x"
type textarea "customer will replace unit due t"
type textarea "x"
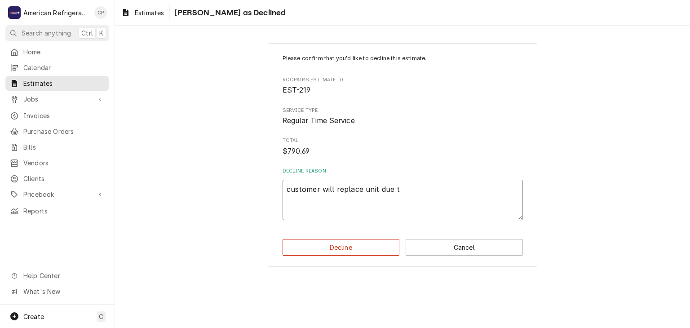
type textarea "customer will replace unit due to"
type textarea "x"
type textarea "customer will replace unit due to"
type textarea "x"
type textarea "customer will replace unit due to c"
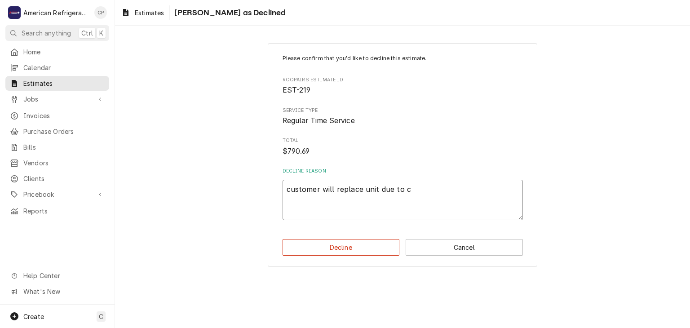
type textarea "x"
type textarea "customer will replace unit due to co"
type textarea "x"
type textarea "customer will replace unit due to cos"
type textarea "x"
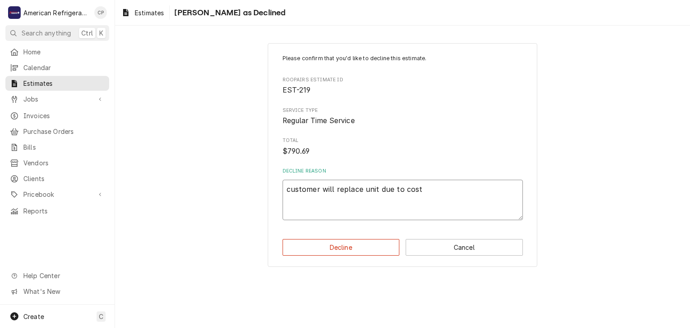
type textarea "customer will replace unit due to cost"
type textarea "x"
type textarea "customer will replace unit due to cost o"
type textarea "x"
type textarea "customer will replace unit due to cost of"
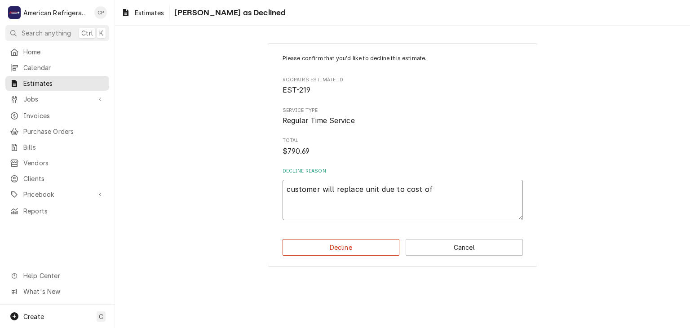
type textarea "x"
type textarea "customer will replace unit due to cost of"
type textarea "x"
type textarea "customer will replace unit due to cost of r"
type textarea "x"
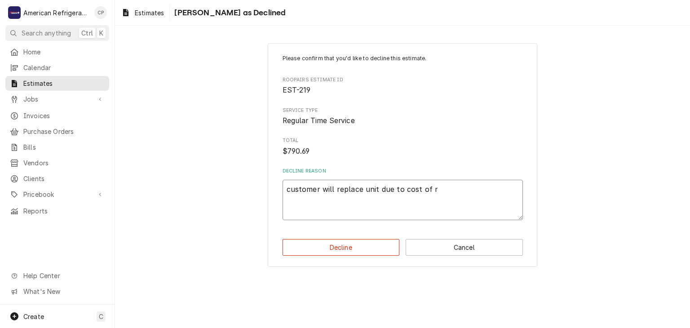
type textarea "customer will replace unit due to cost of re"
type textarea "x"
type textarea "customer will replace unit due to cost of rep"
type textarea "x"
type textarea "customer will replace unit due to cost of repa"
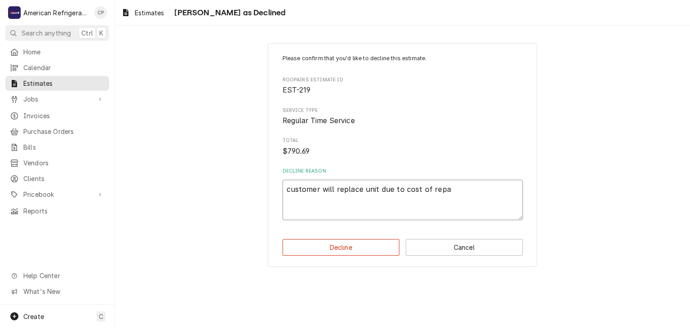
type textarea "x"
type textarea "customer will replace unit due to cost of repair"
type textarea "x"
type textarea "customer will replace unit due to cost of repairs"
click at [282, 239] on button "Decline" at bounding box center [340, 247] width 117 height 17
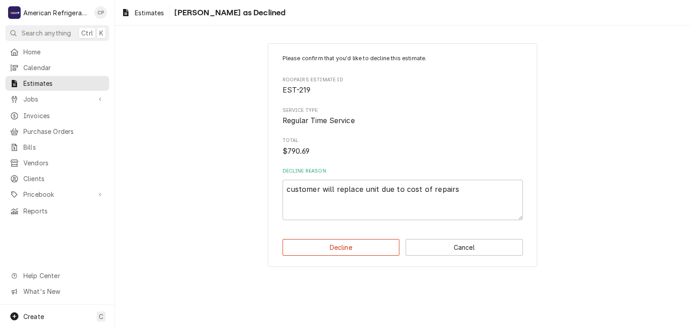
type textarea "x"
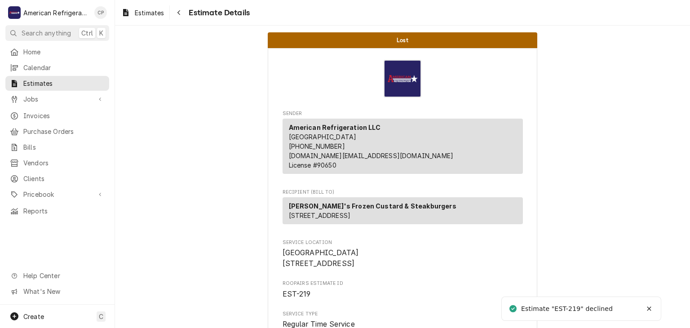
click at [187, 12] on span "Estimate Details" at bounding box center [218, 13] width 64 height 12
click at [182, 13] on div "Navigate back" at bounding box center [178, 12] width 9 height 9
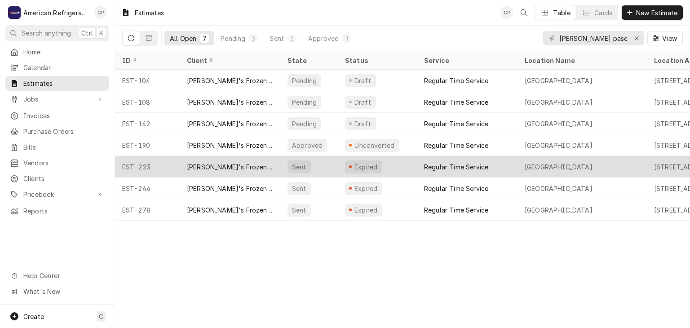
click at [235, 167] on div "[PERSON_NAME]'s Frozen Custard & Steakburgers" at bounding box center [230, 166] width 86 height 9
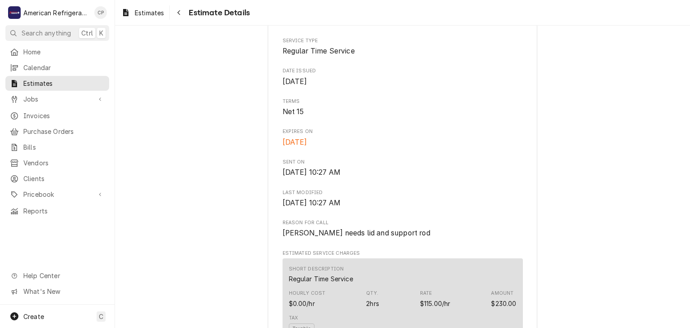
scroll to position [93, 0]
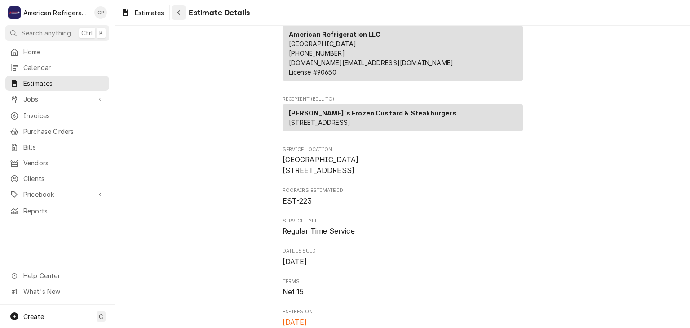
click at [180, 10] on icon "Navigate back" at bounding box center [179, 12] width 4 height 6
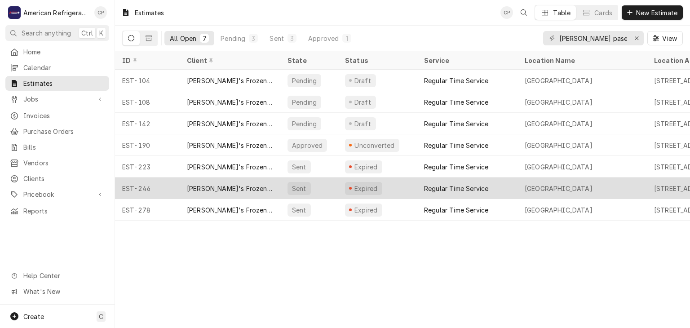
click at [190, 184] on div "[PERSON_NAME]'s Frozen Custard & Steakburgers" at bounding box center [230, 188] width 86 height 9
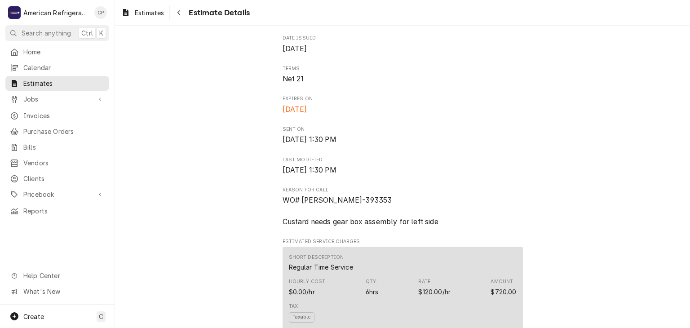
scroll to position [308, 0]
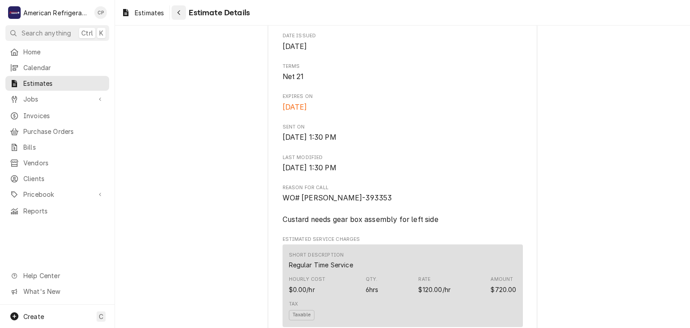
click at [180, 13] on icon "Navigate back" at bounding box center [179, 12] width 4 height 6
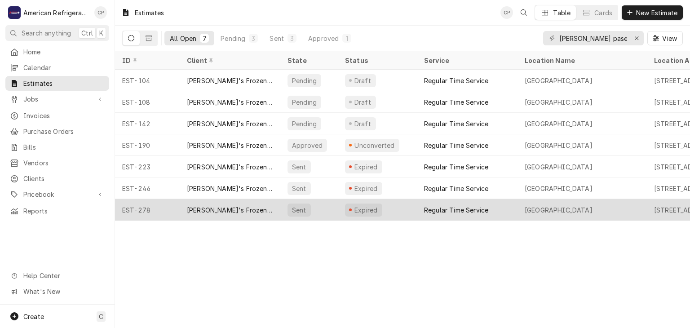
click at [218, 209] on div "[PERSON_NAME]'s Frozen Custard & Steakburgers" at bounding box center [230, 209] width 86 height 9
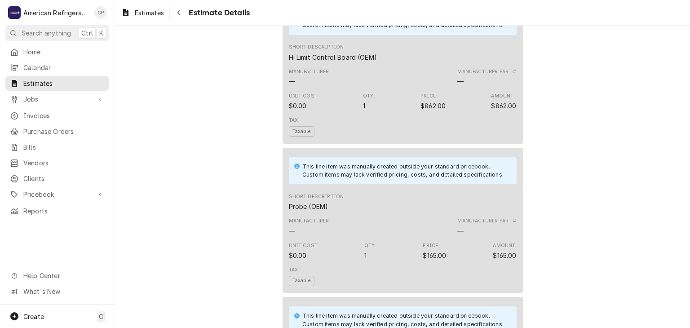
scroll to position [613, 0]
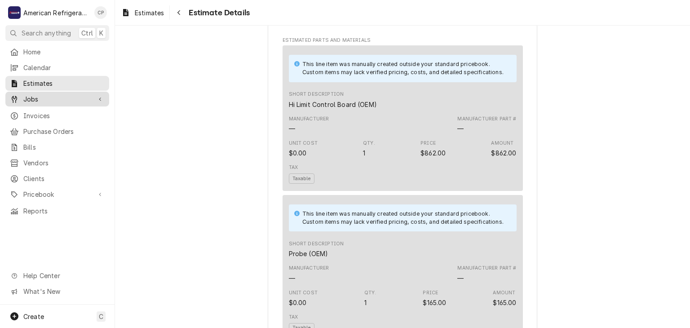
click at [65, 95] on span "Jobs" at bounding box center [57, 98] width 68 height 9
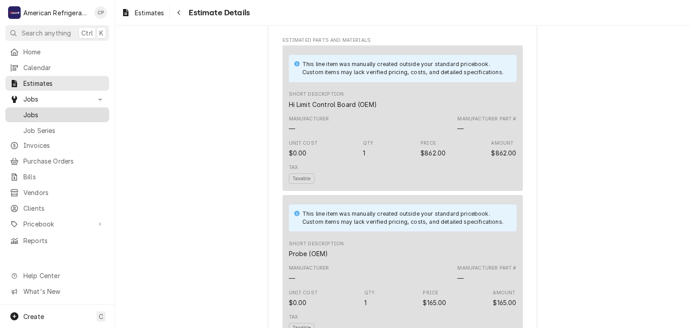
click at [72, 111] on span "Jobs" at bounding box center [63, 114] width 81 height 9
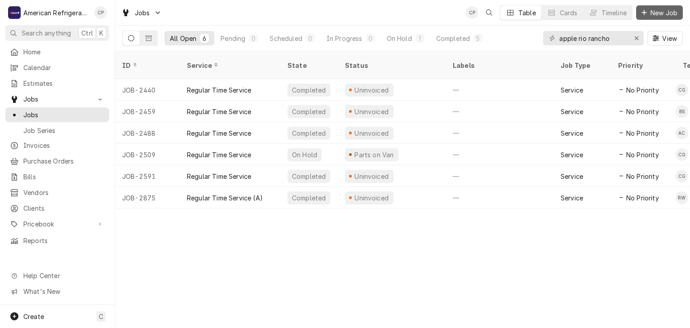
click at [653, 16] on span "New Job" at bounding box center [663, 12] width 31 height 9
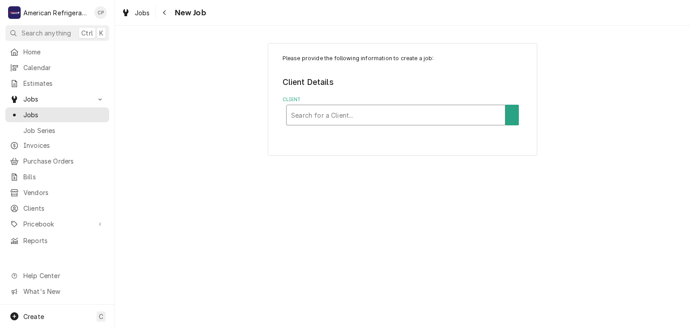
click at [321, 116] on div "Client" at bounding box center [395, 115] width 209 height 16
type input "Papa"
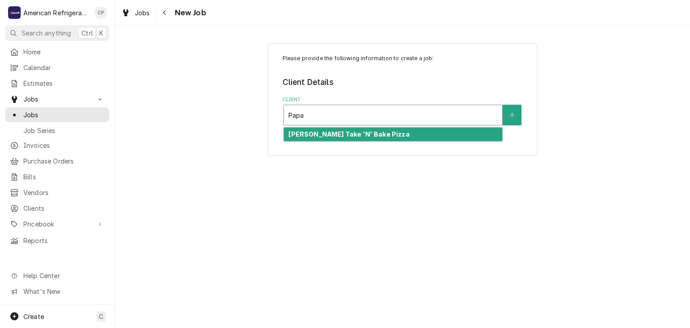
click at [323, 136] on strong "Papa Murphy's Take 'N' Bake Pizza" at bounding box center [348, 134] width 121 height 8
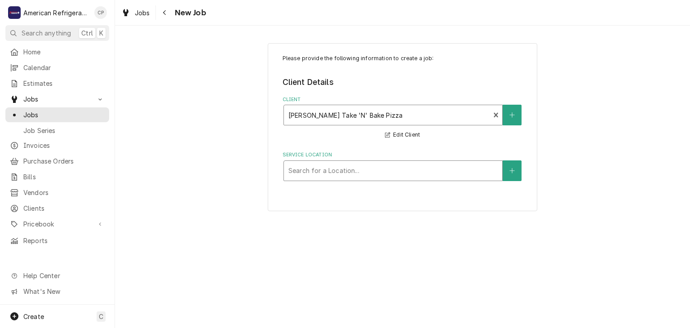
click at [327, 165] on div "Service Location" at bounding box center [392, 171] width 209 height 16
type input "las"
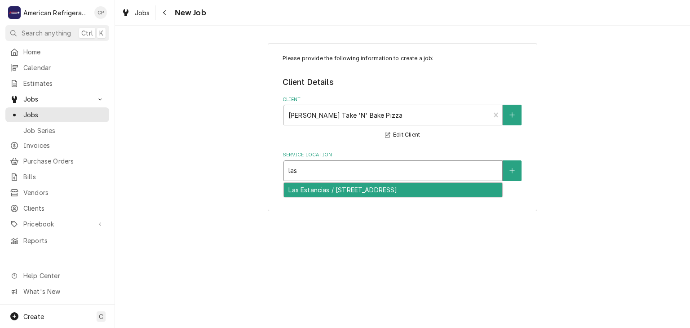
click at [325, 190] on div "Las Estancias / 3715 Las Estancias Ct, Albuquerque, NM 87121" at bounding box center [393, 190] width 218 height 14
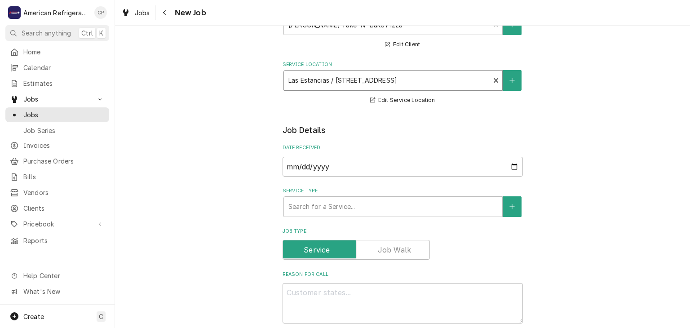
scroll to position [138, 0]
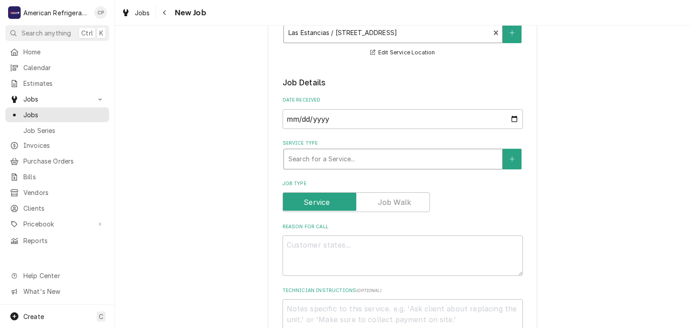
click at [325, 163] on div "Service Type" at bounding box center [392, 159] width 209 height 16
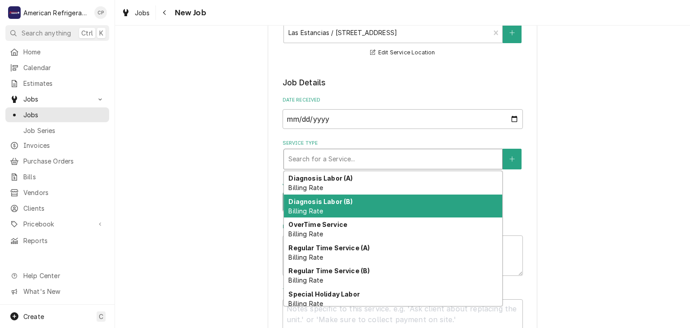
scroll to position [4, 0]
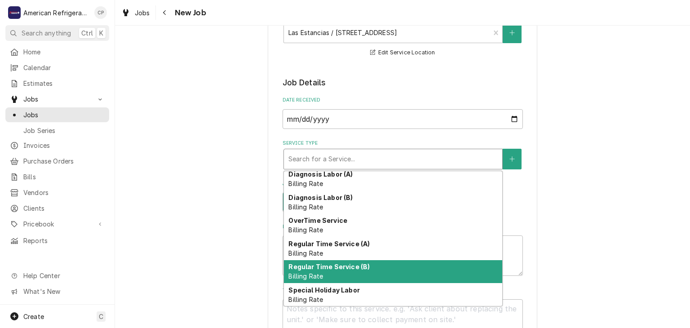
click at [346, 263] on strong "Regular Time Service (B)" at bounding box center [328, 267] width 81 height 8
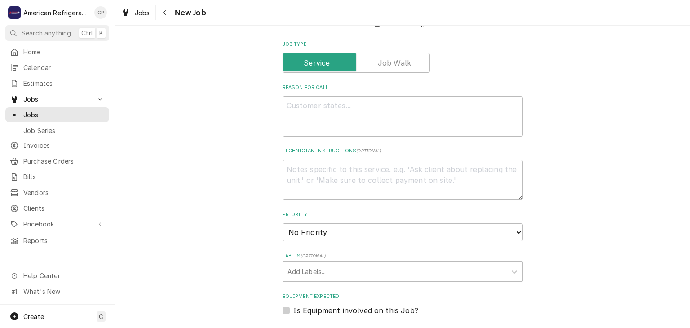
scroll to position [293, 0]
click at [303, 117] on textarea "Reason For Call" at bounding box center [402, 116] width 240 height 40
type textarea "x"
type textarea "P"
type textarea "x"
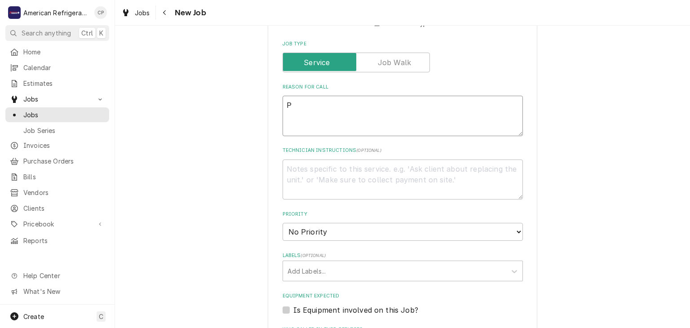
type textarea "Pr"
type textarea "x"
type textarea "Prep"
type textarea "x"
type textarea "Prep"
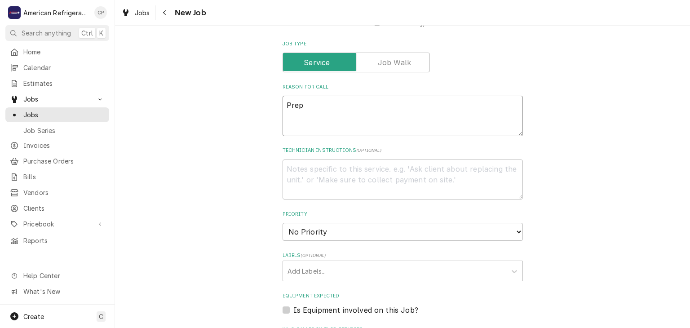
type textarea "x"
type textarea "Prep tab"
type textarea "x"
type textarea "Prep tabl"
type textarea "x"
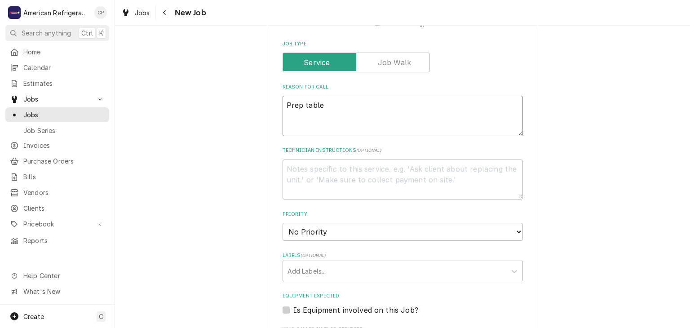
type textarea "Prep table"
type textarea "x"
type textarea "Prep table nio"
type textarea "x"
type textarea "Prep table niot"
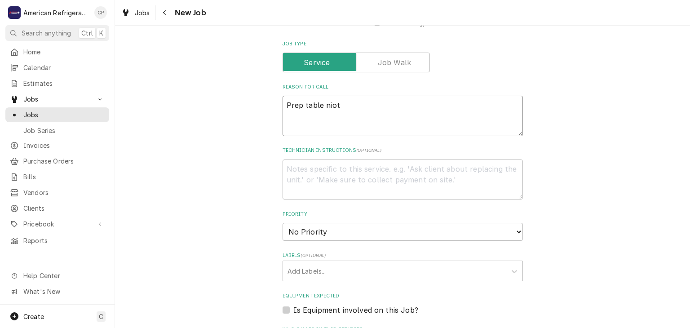
type textarea "x"
type textarea "Prep table niot co"
type textarea "x"
type textarea "Prep table niot coo"
type textarea "x"
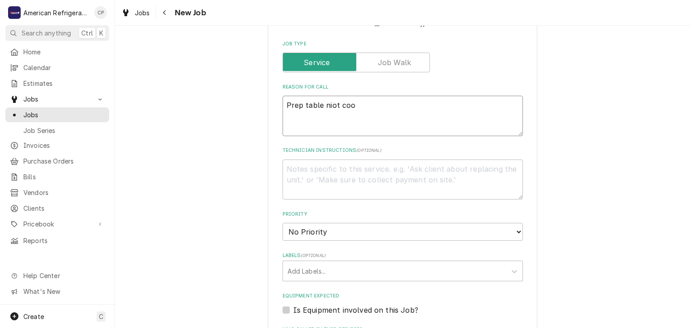
type textarea "Prep table niot co"
type textarea "x"
type textarea "Prep table niot c"
type textarea "x"
type textarea "Prep table niot"
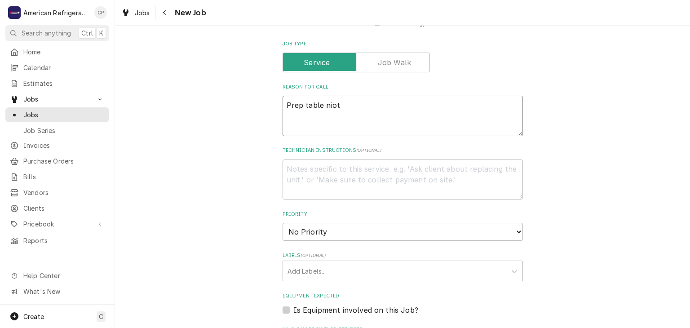
type textarea "x"
type textarea "Prep table niot"
type textarea "x"
type textarea "Prep table ni"
type textarea "x"
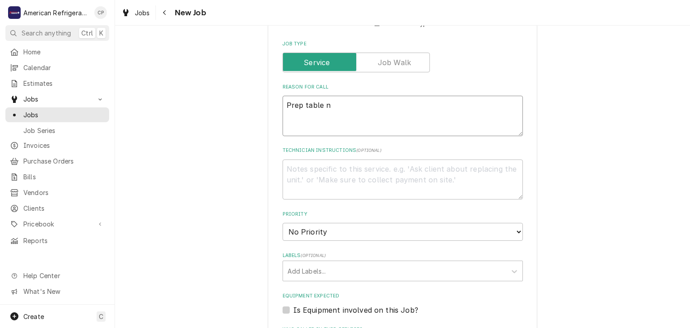
type textarea "Prep table no"
type textarea "x"
type textarea "Prep table not"
type textarea "x"
type textarea "Prep table not"
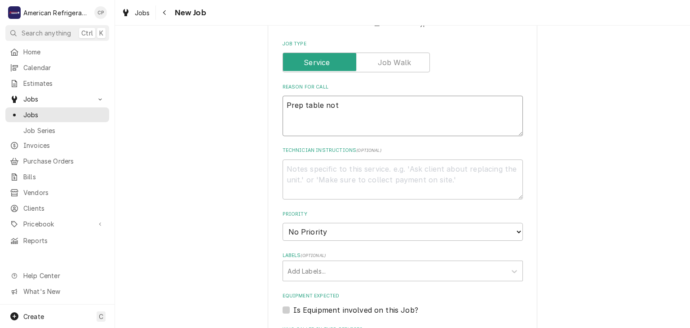
type textarea "x"
type textarea "Prep table not co"
type textarea "x"
type textarea "Prep table not coo"
type textarea "x"
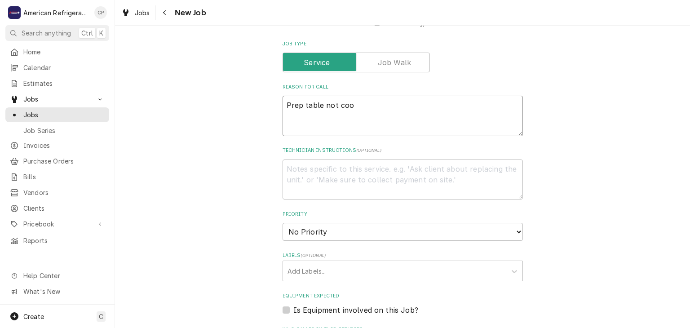
type textarea "Prep table not cool"
type textarea "x"
type textarea "Prep table not coolin"
type textarea "x"
type textarea "Prep table not cooling"
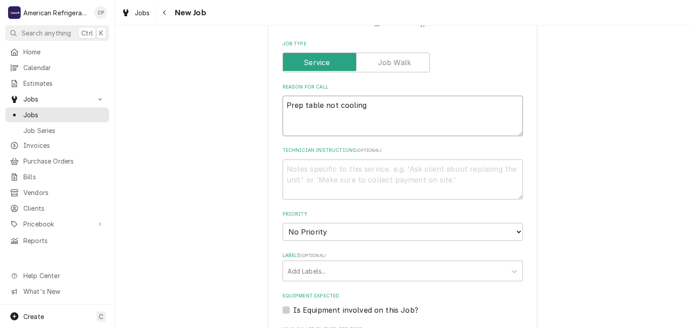
type textarea "x"
type textarea "Prep table not cooling"
type textarea "D"
type textarea "x"
type textarea "Di"
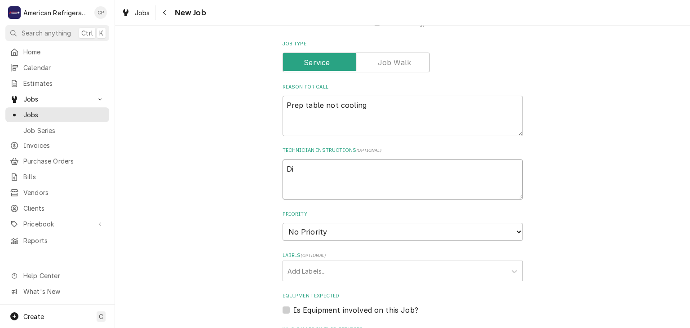
type textarea "x"
type textarea "Dia"
type textarea "x"
type textarea "Diag"
type textarea "x"
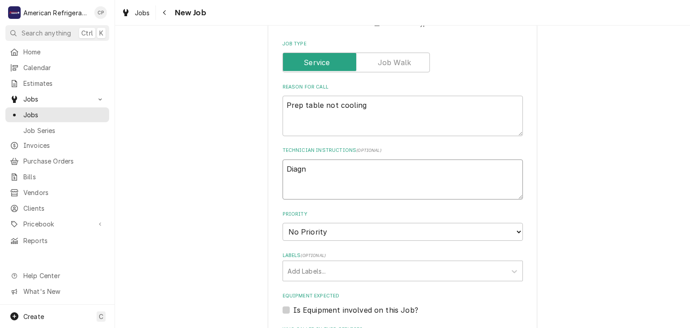
type textarea "Diagno"
type textarea "x"
type textarea "Diagnose"
type textarea "x"
type textarea "Diagnose & c"
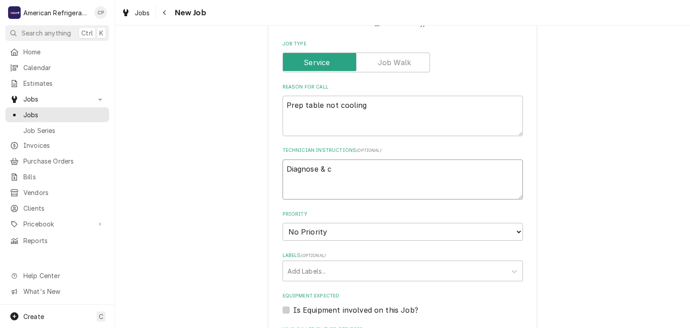
type textarea "x"
type textarea "Diagnose & ca"
type textarea "x"
type textarea "Diagnose & cal"
type textarea "x"
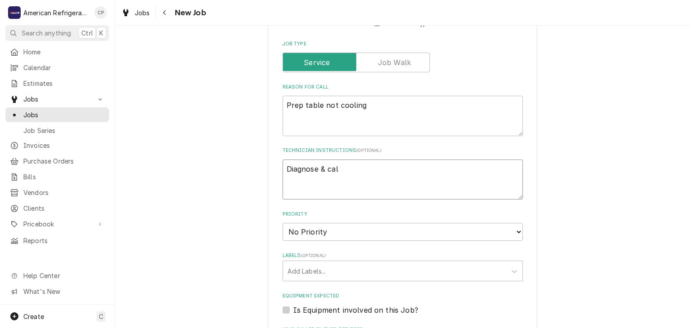
type textarea "Diagnose & call"
type textarea "x"
type textarea "Diagnose & call"
type textarea "x"
type textarea "Diagnose & call gl"
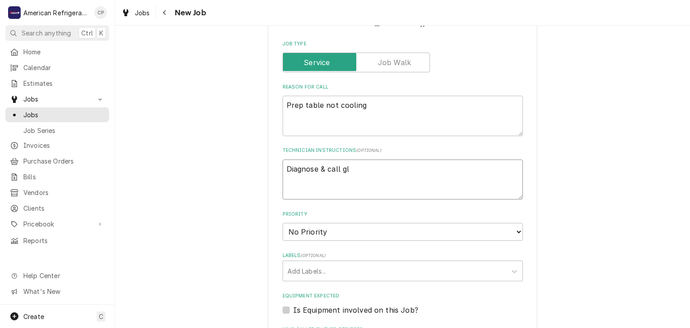
type textarea "x"
type textarea "Diagnose & call glen"
type textarea "x"
type textarea "Diagnose & call glenn"
type textarea "x"
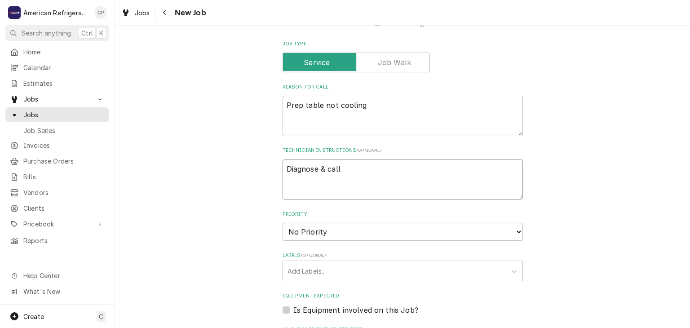
type textarea "Diagnose & call Glenn"
type textarea "x"
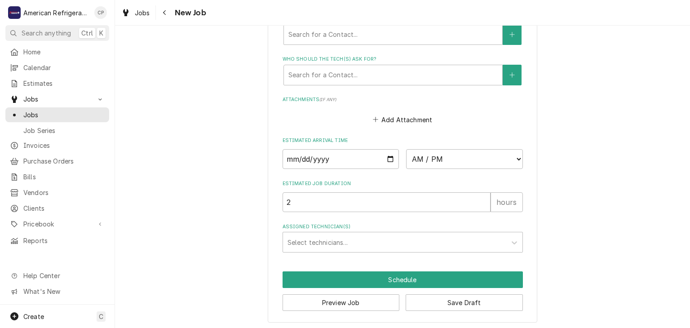
type textarea "Diagnose & call Glenn"
click at [388, 154] on input "Date" at bounding box center [340, 159] width 117 height 20
type textarea "x"
type input "2025-09-10"
type textarea "x"
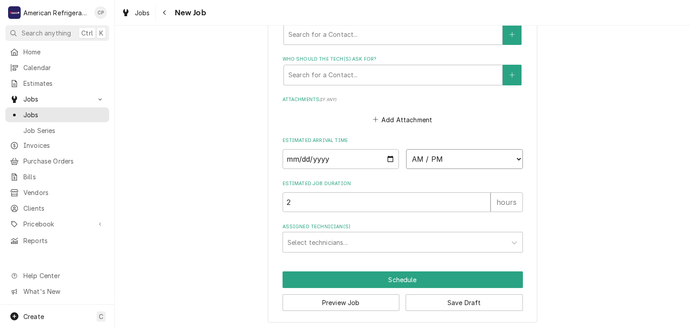
click at [442, 158] on select "AM / PM 6:00 AM 6:15 AM 6:30 AM 6:45 AM 7:00 AM 7:15 AM 7:30 AM 7:45 AM 8:00 AM…" at bounding box center [464, 159] width 117 height 20
select select "12:00:00"
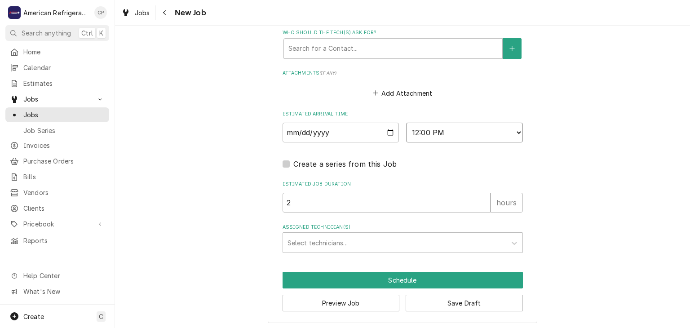
scroll to position [630, 0]
click at [346, 247] on div "Assigned Technician(s)" at bounding box center [394, 242] width 214 height 16
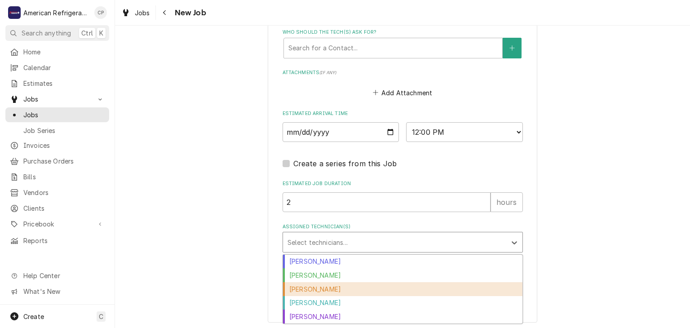
click at [344, 282] on div "Carlos Garcia" at bounding box center [402, 289] width 239 height 14
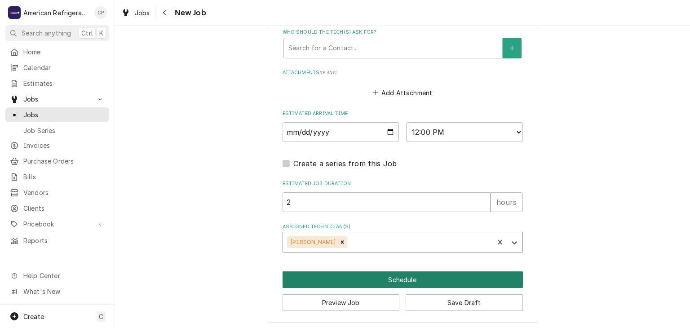
click at [344, 281] on button "Schedule" at bounding box center [402, 279] width 240 height 17
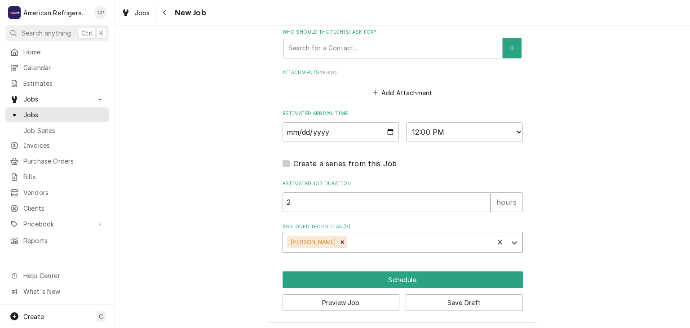
scroll to position [622, 0]
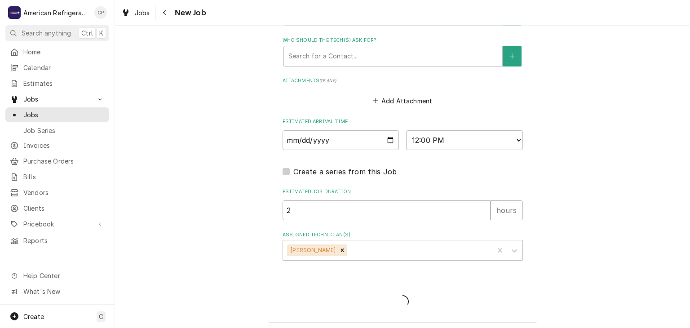
type textarea "x"
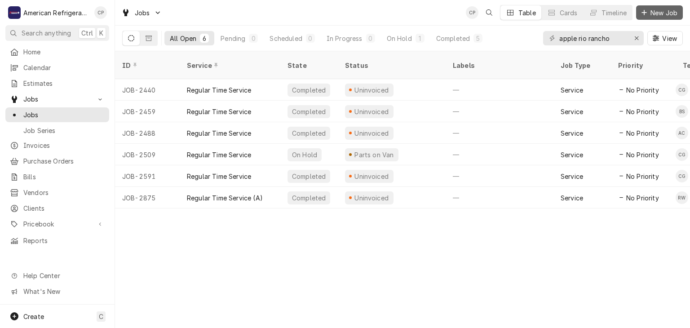
click at [671, 10] on span "New Job" at bounding box center [663, 12] width 31 height 9
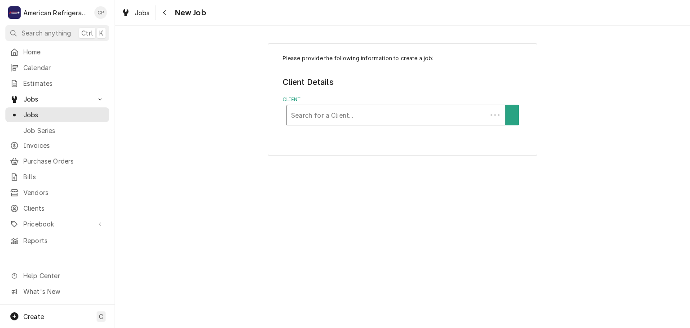
drag, startPoint x: 332, startPoint y: 120, endPoint x: 333, endPoint y: 110, distance: 10.3
click at [333, 110] on div "Client" at bounding box center [386, 115] width 191 height 16
type input "[PERSON_NAME]"
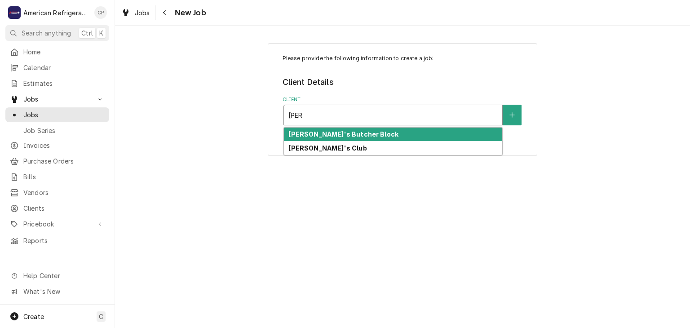
click at [333, 135] on strong "[PERSON_NAME]'s Butcher Block" at bounding box center [343, 134] width 110 height 8
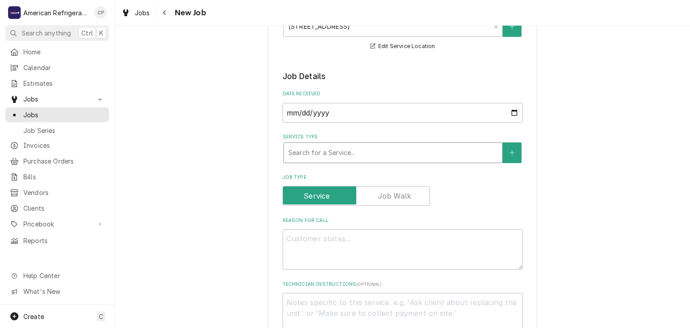
scroll to position [150, 0]
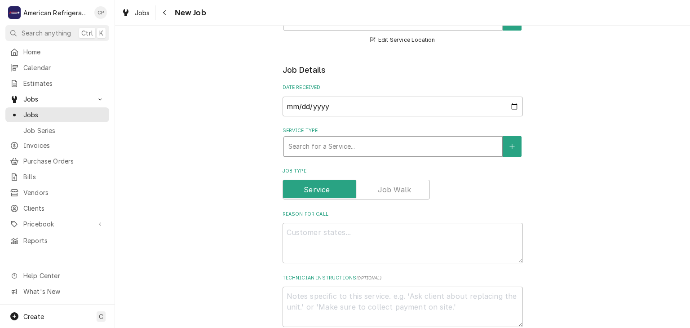
click at [323, 146] on div "Service Type" at bounding box center [392, 146] width 209 height 16
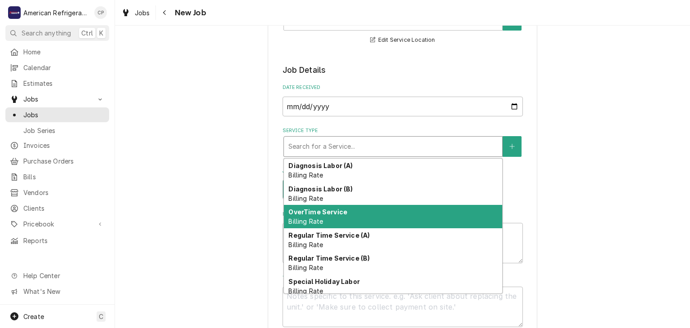
scroll to position [4, 0]
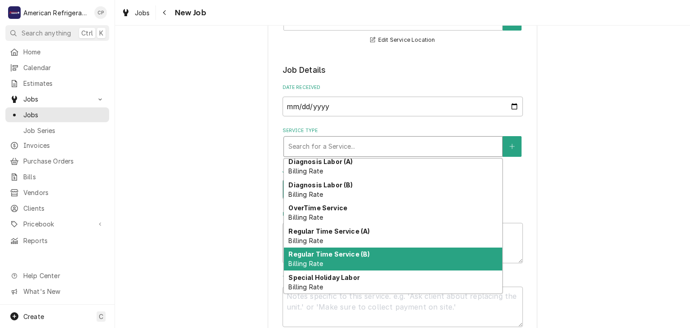
click at [335, 251] on strong "Regular Time Service (B)" at bounding box center [328, 254] width 81 height 8
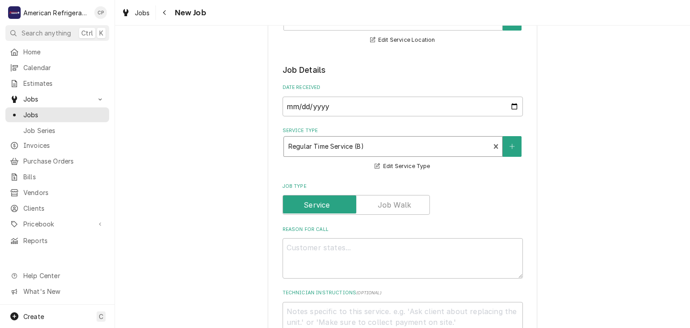
scroll to position [183, 0]
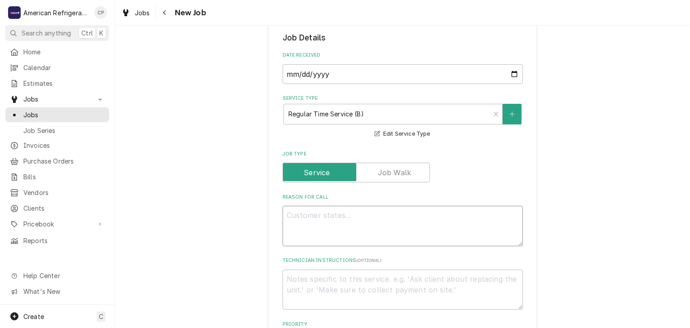
click at [307, 226] on textarea "Reason For Call" at bounding box center [402, 226] width 240 height 40
type textarea "x"
type textarea "W"
type textarea "x"
type textarea "Wal"
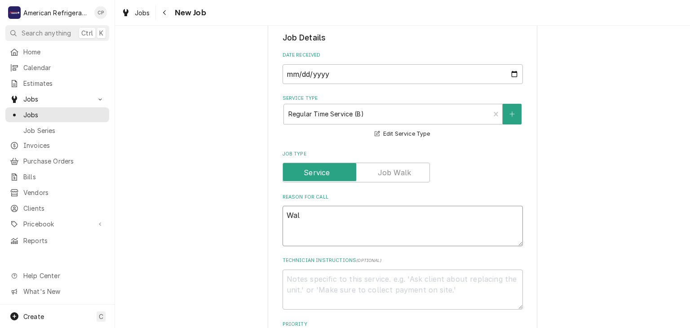
type textarea "x"
type textarea "Walk-"
type textarea "x"
type textarea "Walk-in"
type textarea "x"
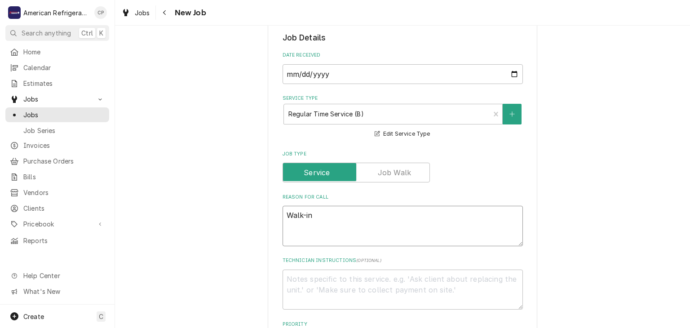
type textarea "Walk-in n"
type textarea "x"
type textarea "Walk-in n"
type textarea "x"
type textarea "Walk-in F"
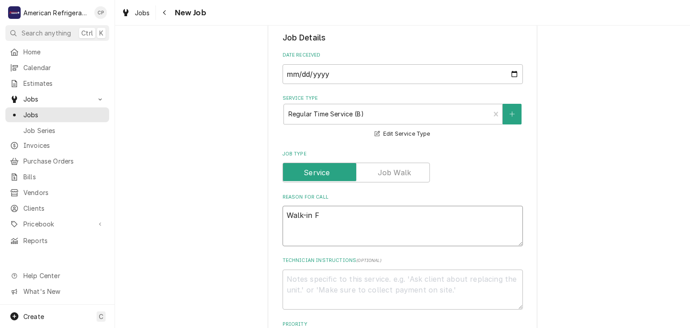
type textarea "x"
type textarea "Walk-in Fr"
type textarea "x"
type textarea "Walk-in Fre"
type textarea "x"
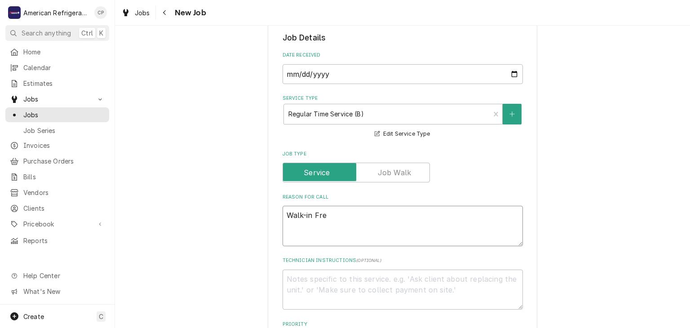
type textarea "Walk-in Free"
type textarea "x"
type textarea "Walk-in Freez"
type textarea "x"
type textarea "Walk-in Freeze"
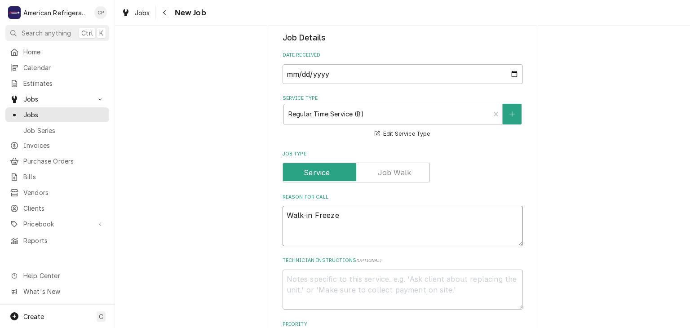
type textarea "x"
type textarea "Walk-in Freezer"
type textarea "x"
type textarea "Walk-in Freezer"
type textarea "x"
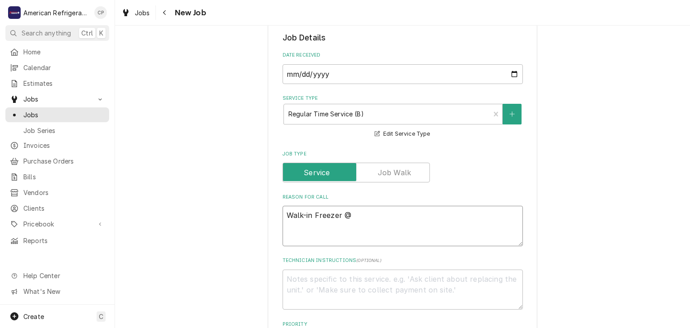
type textarea "Walk-in Freezer @"
type textarea "x"
type textarea "Walk-in Freezer @ 3"
type textarea "x"
type textarea "Walk-in Freezer @ 34"
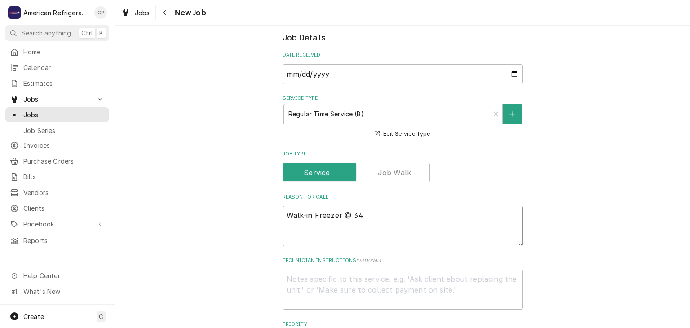
type textarea "x"
type textarea "Walk-in Freezer @ 3"
type textarea "x"
type textarea "Walk-in Freezer @ 35"
type textarea "x"
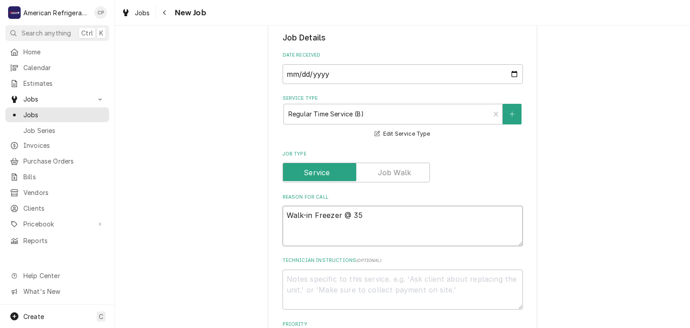
type textarea "Walk-in Freezer @ 35"
type textarea "x"
type textarea "Walk-in Freezer @ 35 d"
type textarea "x"
type textarea "Walk-in Freezer @ 35 degr"
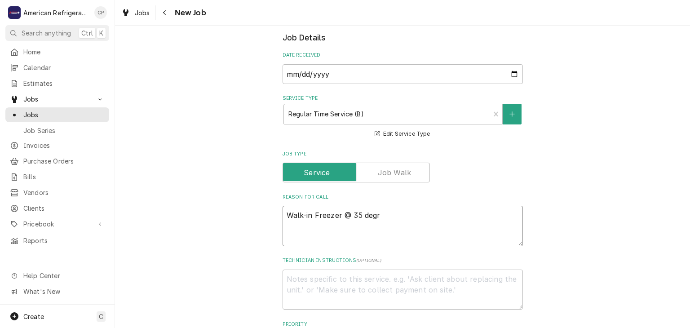
type textarea "x"
type textarea "Walk-in Freezer @ 35 degre"
type textarea "x"
type textarea "Walk-in Freezer @ 35 degree"
type textarea "x"
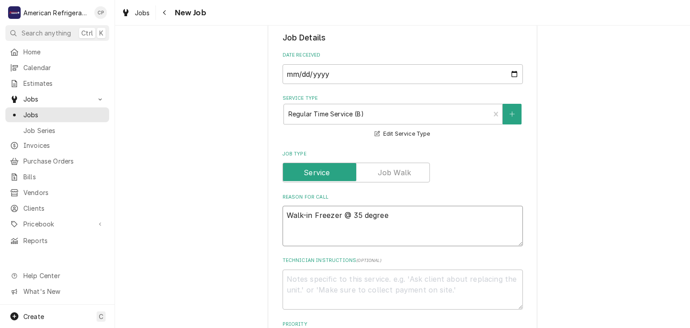
type textarea "Walk-in Freezer @ 35 degrees"
type textarea "x"
type textarea "Walk-in Freezer @ 35 degrees"
type textarea "x"
type textarea "Di"
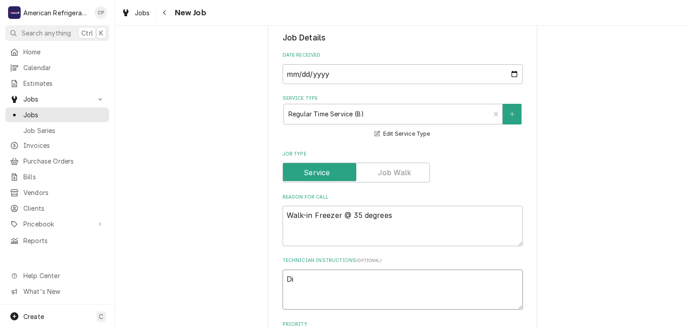
type textarea "x"
type textarea "Diag"
type textarea "x"
type textarea "Diagn"
type textarea "x"
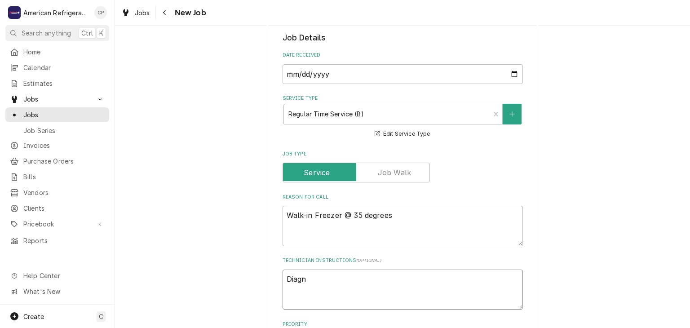
type textarea "Diagno"
type textarea "x"
type textarea "Diagnos"
type textarea "x"
type textarea "Diagnose"
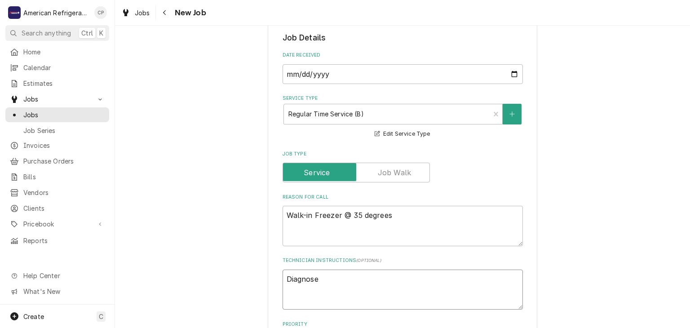
type textarea "x"
type textarea "Diagnose"
type textarea "x"
type textarea "Diagnose &"
type textarea "x"
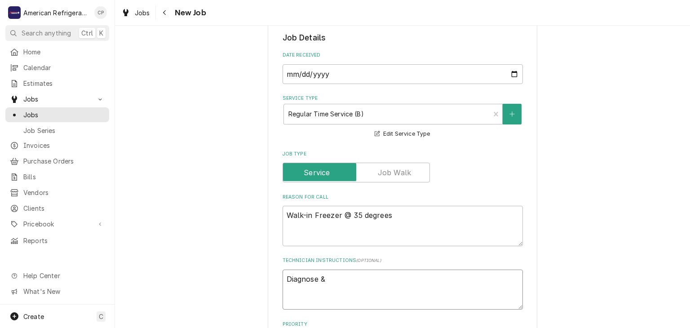
type textarea "Diagnose &"
type textarea "x"
type textarea "Diagnose & c"
type textarea "x"
type textarea "Diagnose & cal"
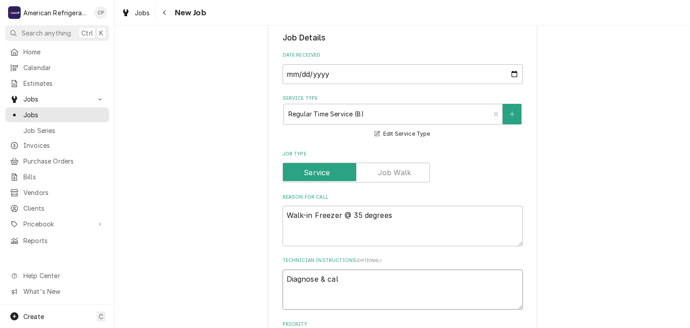
type textarea "x"
type textarea "Diagnose & call"
type textarea "x"
type textarea "Diagnose & call g"
type textarea "x"
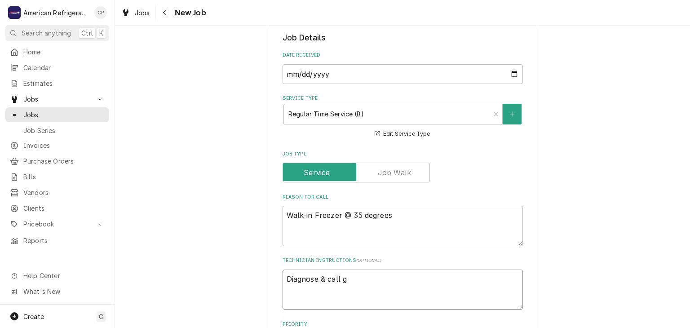
type textarea "Diagnose & call gl"
type textarea "x"
type textarea "Diagnose & call gle"
type textarea "x"
type textarea "Diagnose & call glen"
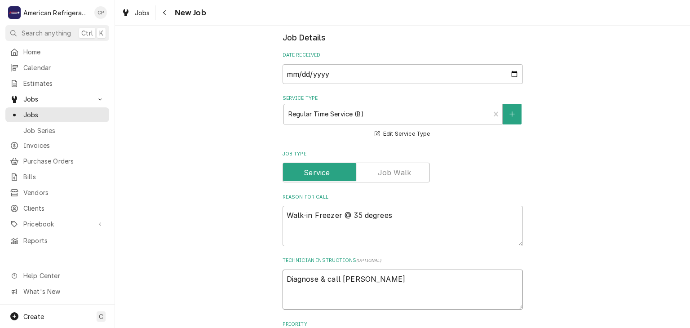
type textarea "x"
type textarea "Diagnose & call Glenn"
type textarea "x"
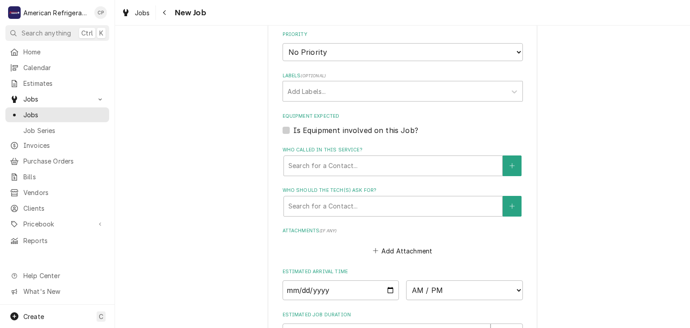
scroll to position [551, 0]
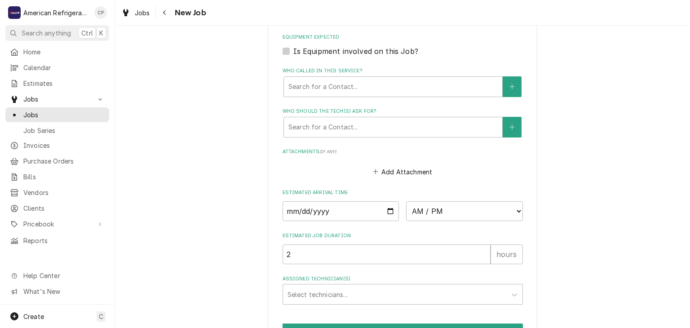
type textarea "Diagnose & call Glenn"
click at [389, 209] on input "Date" at bounding box center [340, 211] width 117 height 20
type textarea "x"
type input "2025-09-10"
click at [450, 206] on select "AM / PM 6:00 AM 6:15 AM 6:30 AM 6:45 AM 7:00 AM 7:15 AM 7:30 AM 7:45 AM 8:00 AM…" at bounding box center [464, 211] width 117 height 20
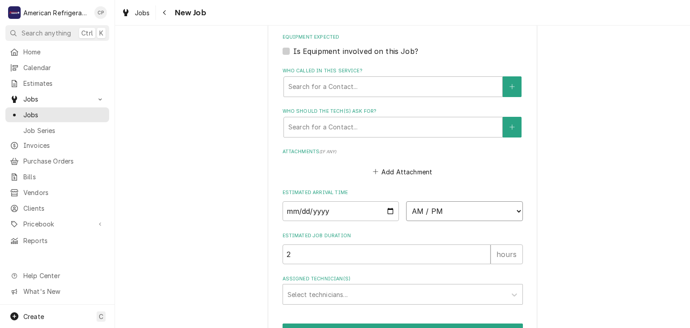
type textarea "x"
select select "12:00:00"
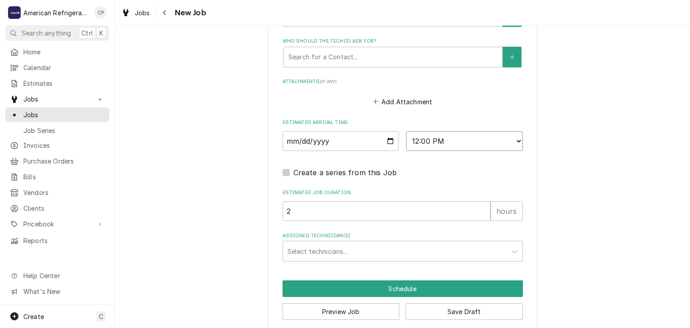
scroll to position [630, 0]
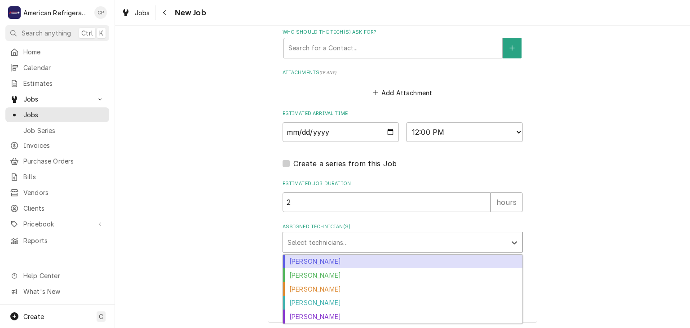
click at [353, 238] on div "Assigned Technician(s)" at bounding box center [394, 242] width 214 height 16
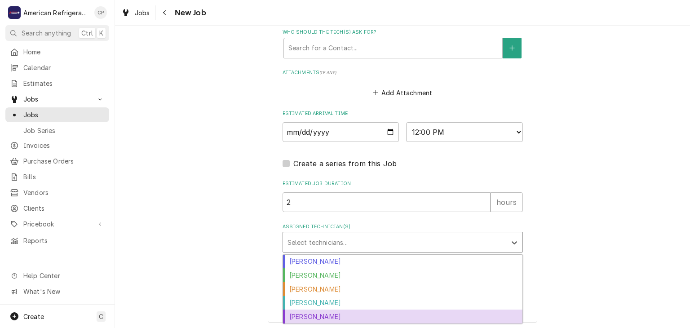
click at [336, 312] on div "Richard Wirick" at bounding box center [402, 316] width 239 height 14
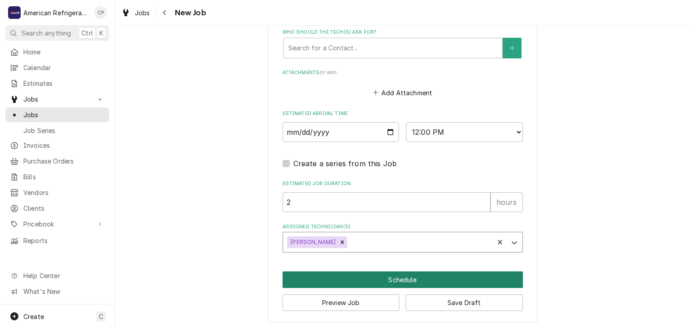
click at [345, 278] on button "Schedule" at bounding box center [402, 279] width 240 height 17
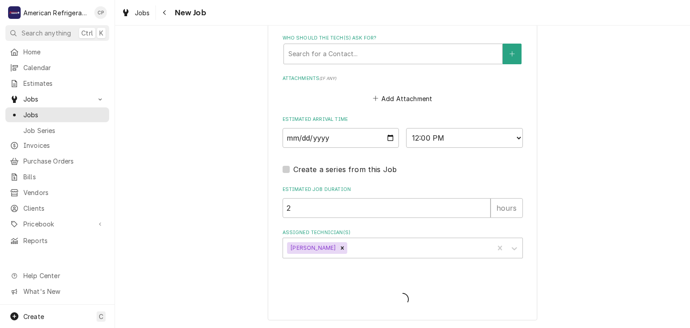
scroll to position [622, 0]
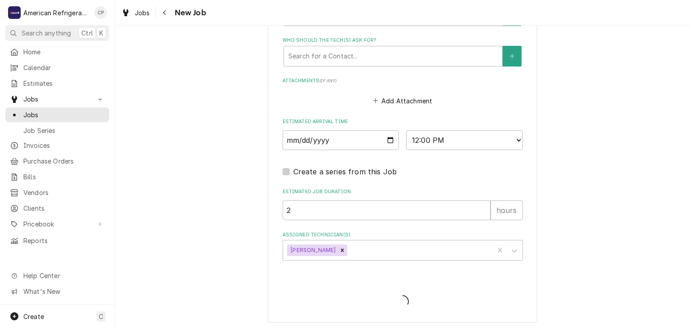
type textarea "x"
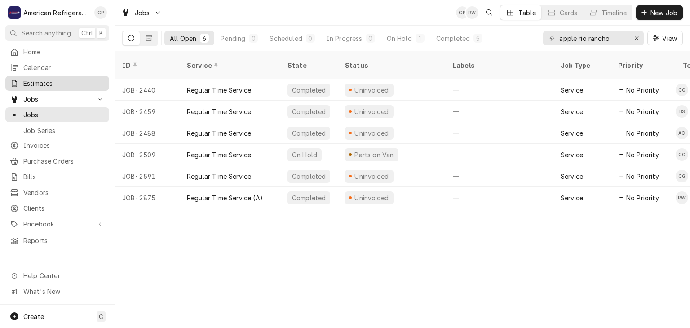
click at [81, 84] on span "Estimates" at bounding box center [63, 83] width 81 height 9
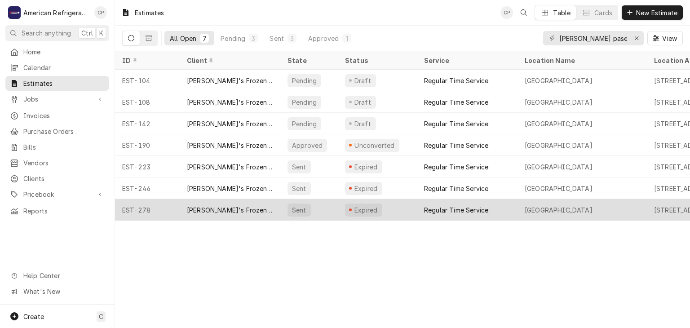
click at [222, 207] on div "[PERSON_NAME]'s Frozen Custard & Steakburgers" at bounding box center [230, 209] width 86 height 9
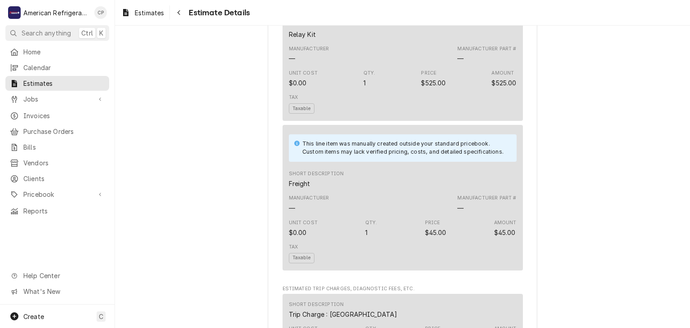
scroll to position [982, 0]
